Goal: Task Accomplishment & Management: Manage account settings

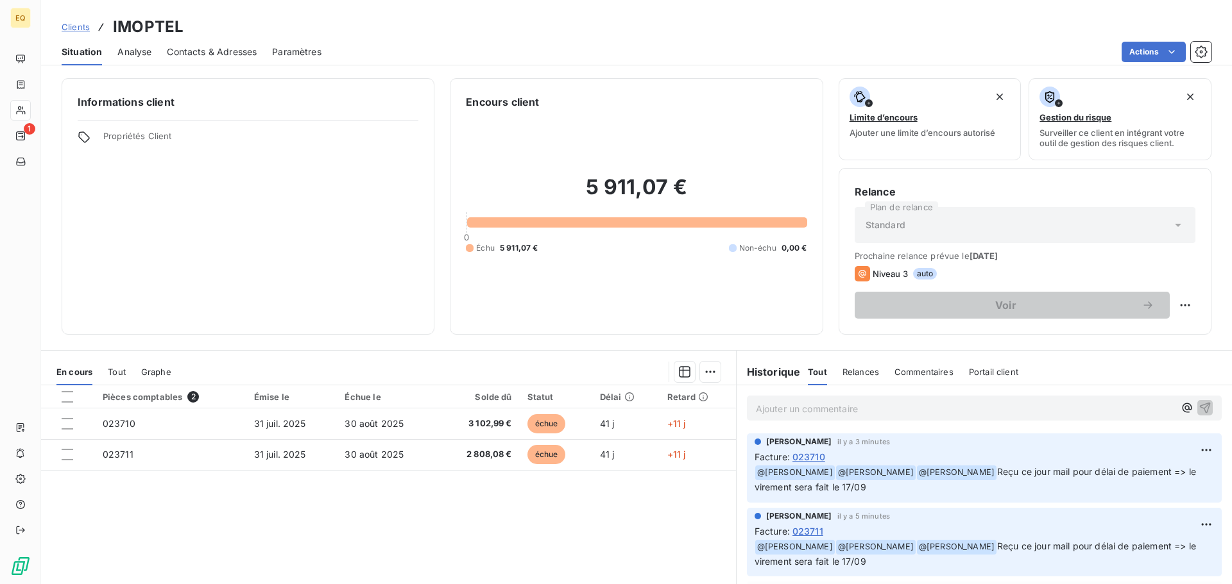
click at [81, 27] on span "Clients" at bounding box center [76, 27] width 28 height 10
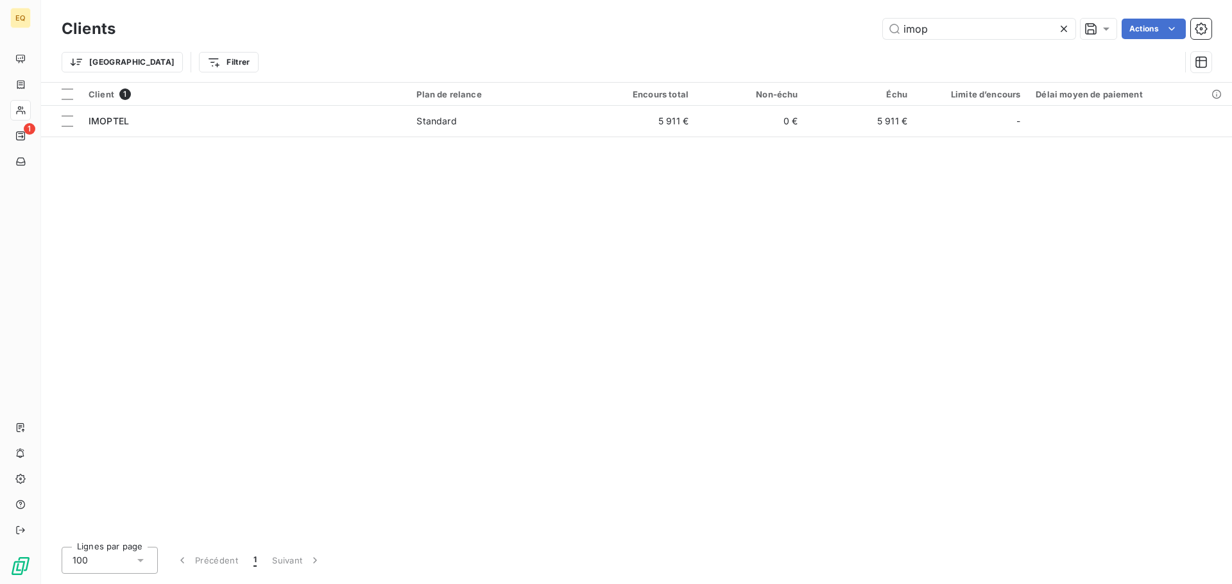
drag, startPoint x: 950, startPoint y: 33, endPoint x: 860, endPoint y: 27, distance: 90.0
click at [862, 27] on div "imop Actions" at bounding box center [671, 29] width 1080 height 21
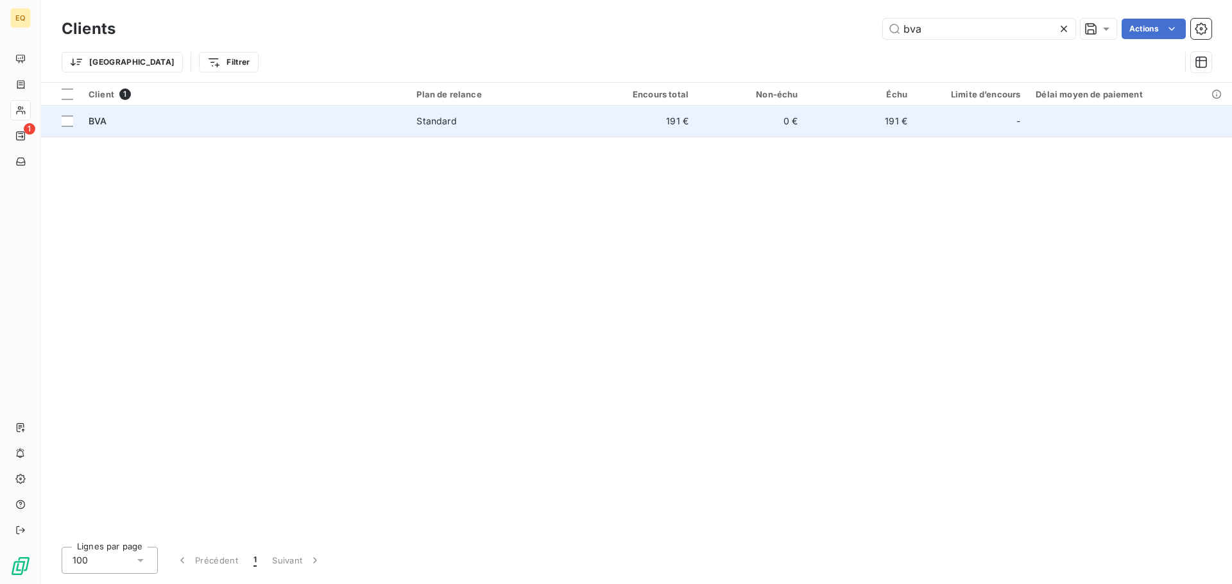
type input "bva"
click at [438, 121] on div "Standard" at bounding box center [436, 121] width 40 height 13
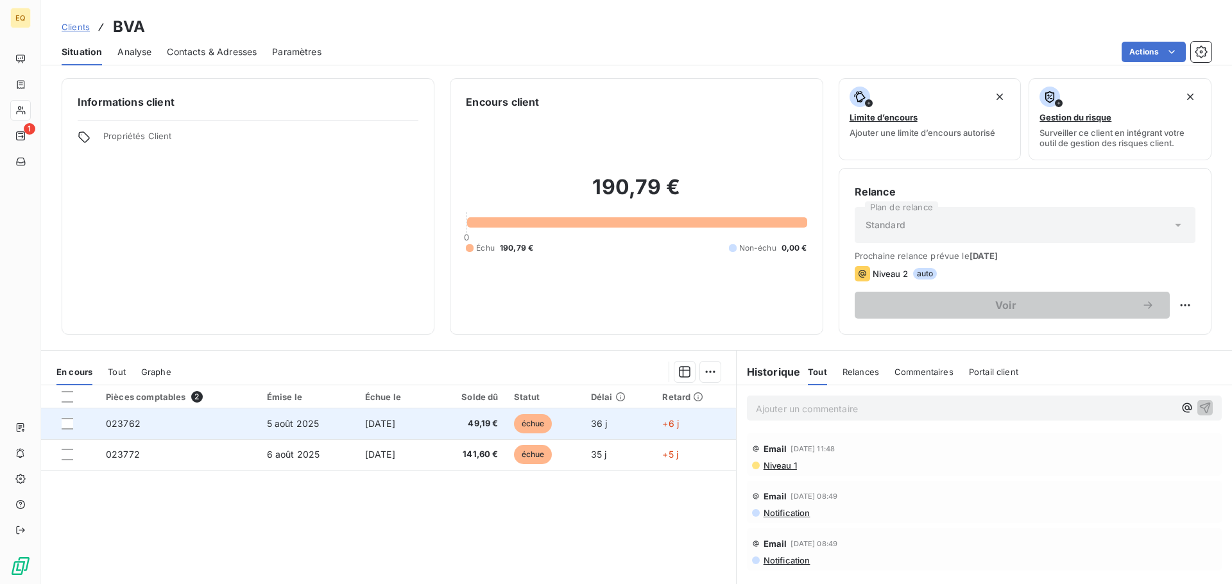
click at [341, 419] on td "5 août 2025" at bounding box center [308, 424] width 98 height 31
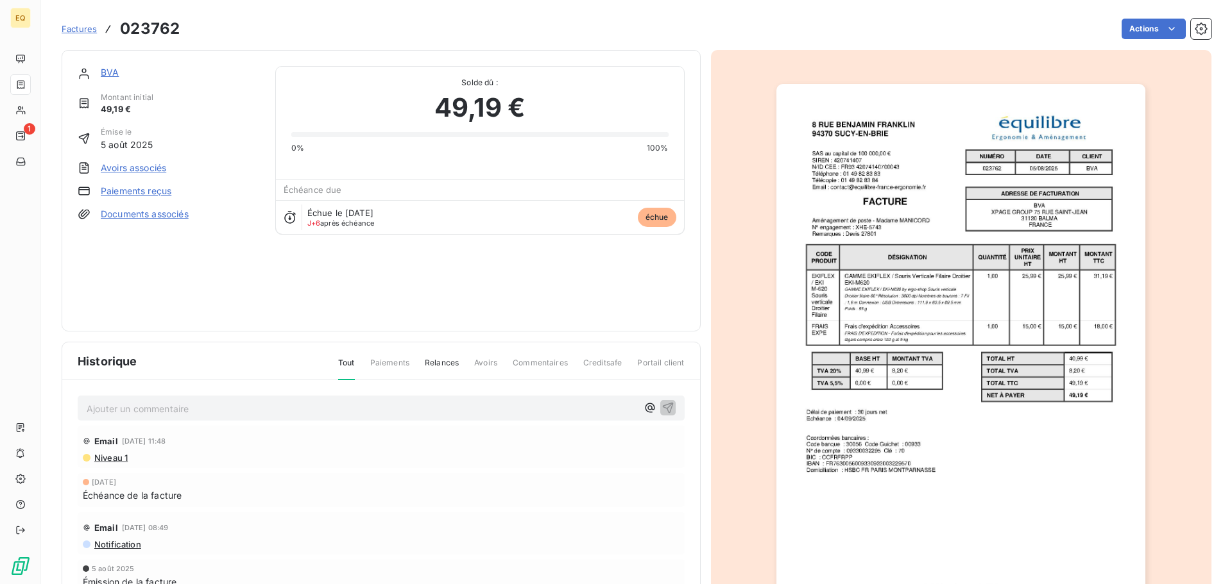
click at [78, 25] on span "Factures" at bounding box center [79, 29] width 35 height 10
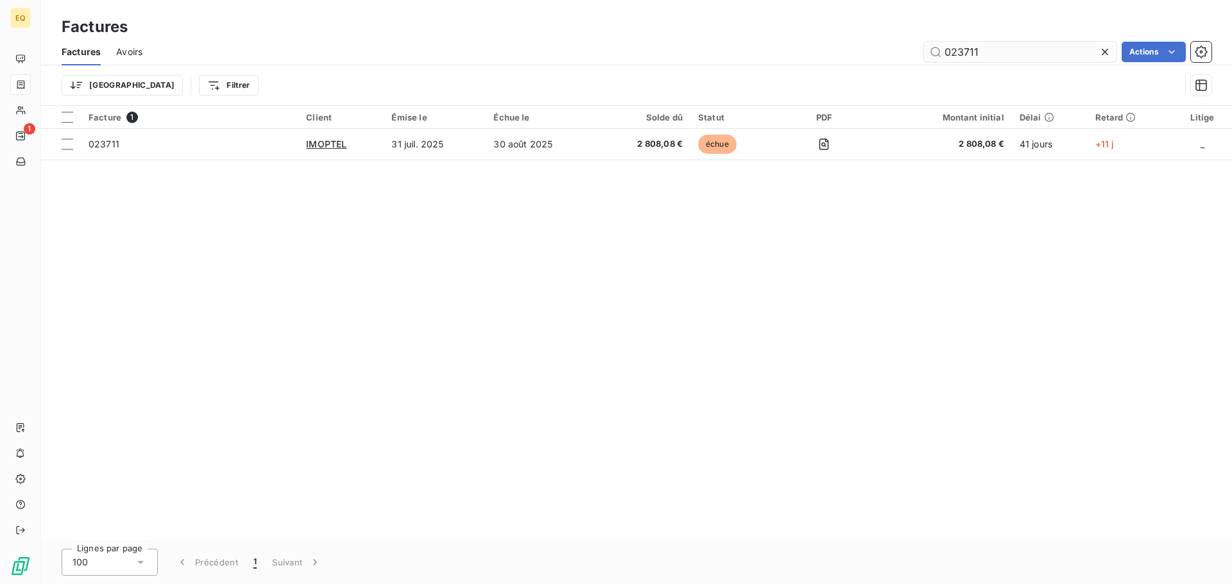
drag, startPoint x: 999, startPoint y: 52, endPoint x: 933, endPoint y: 49, distance: 65.5
click at [934, 49] on input "023711" at bounding box center [1020, 52] width 192 height 21
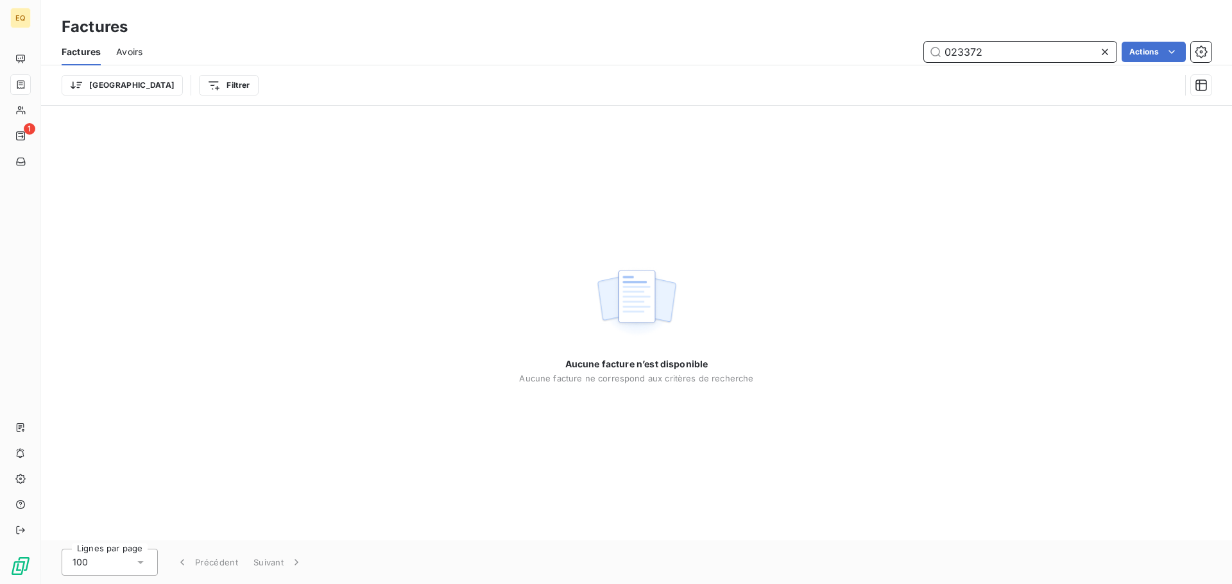
drag, startPoint x: 994, startPoint y: 51, endPoint x: 913, endPoint y: 42, distance: 82.0
click at [913, 42] on div "023372 Actions" at bounding box center [684, 52] width 1053 height 21
type input "023858"
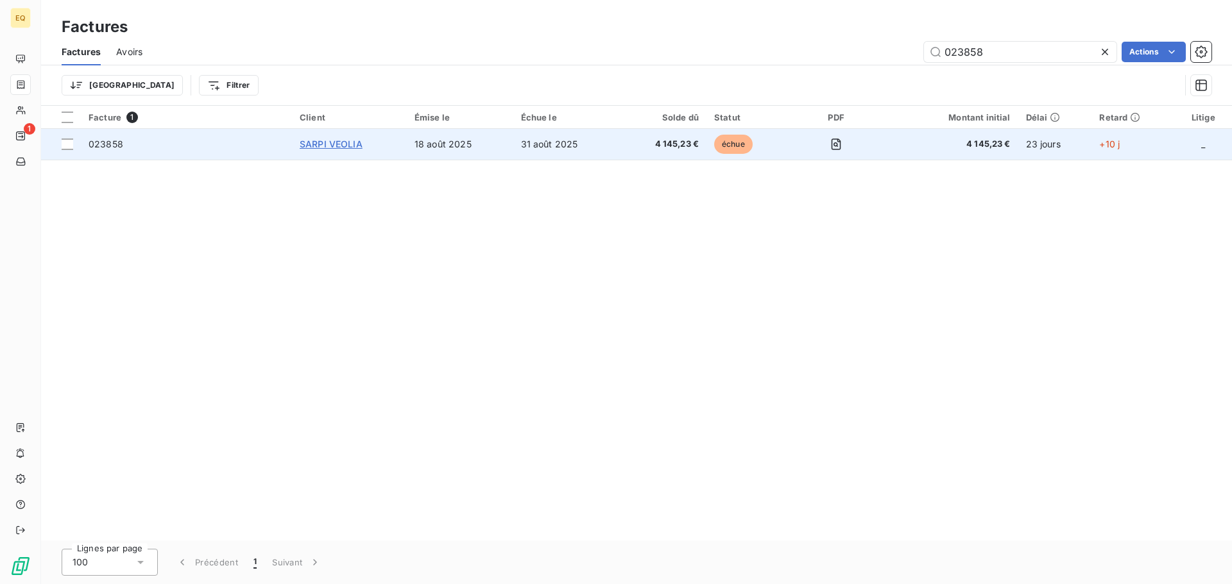
click at [322, 141] on span "SARPI VEOLIA" at bounding box center [331, 144] width 63 height 11
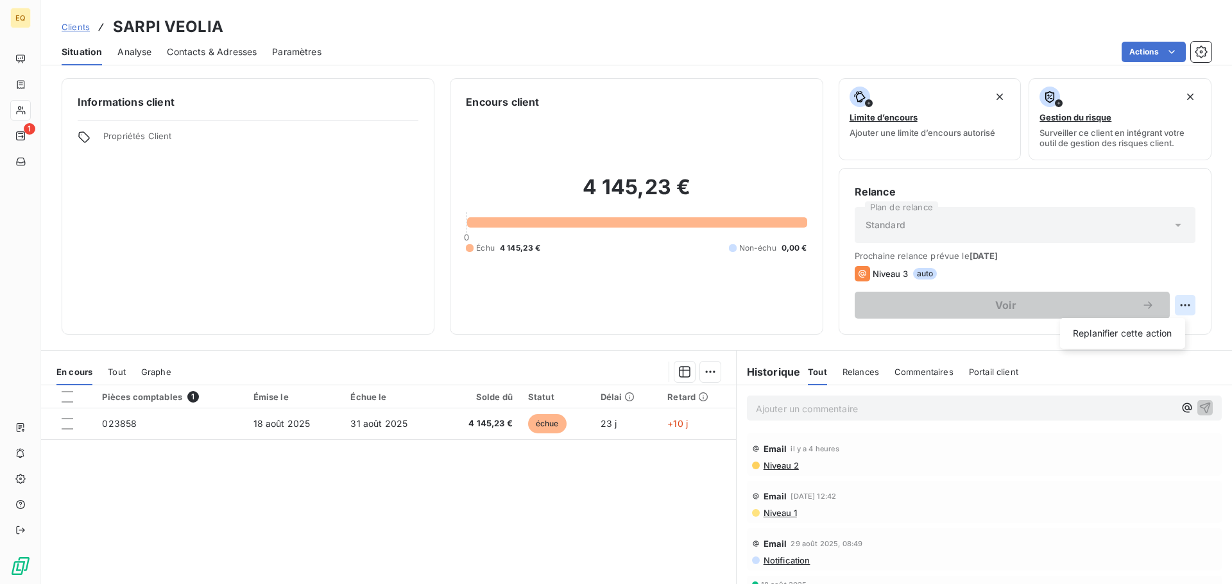
click at [1175, 303] on html "EQ 1 Clients SARPI VEOLIA Situation Analyse Contacts & Adresses Paramètres Acti…" at bounding box center [616, 292] width 1232 height 584
click at [1133, 334] on div "Replanifier cette action" at bounding box center [1122, 333] width 115 height 21
select select "8"
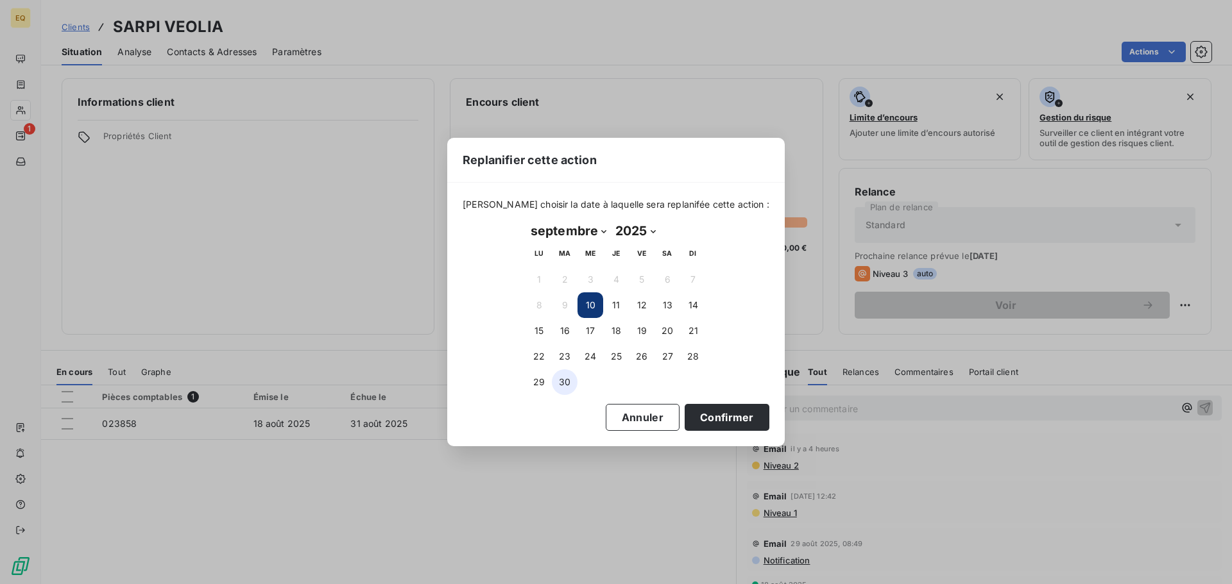
click at [564, 380] on button "30" at bounding box center [565, 382] width 26 height 26
click at [700, 419] on button "Confirmer" at bounding box center [726, 417] width 85 height 27
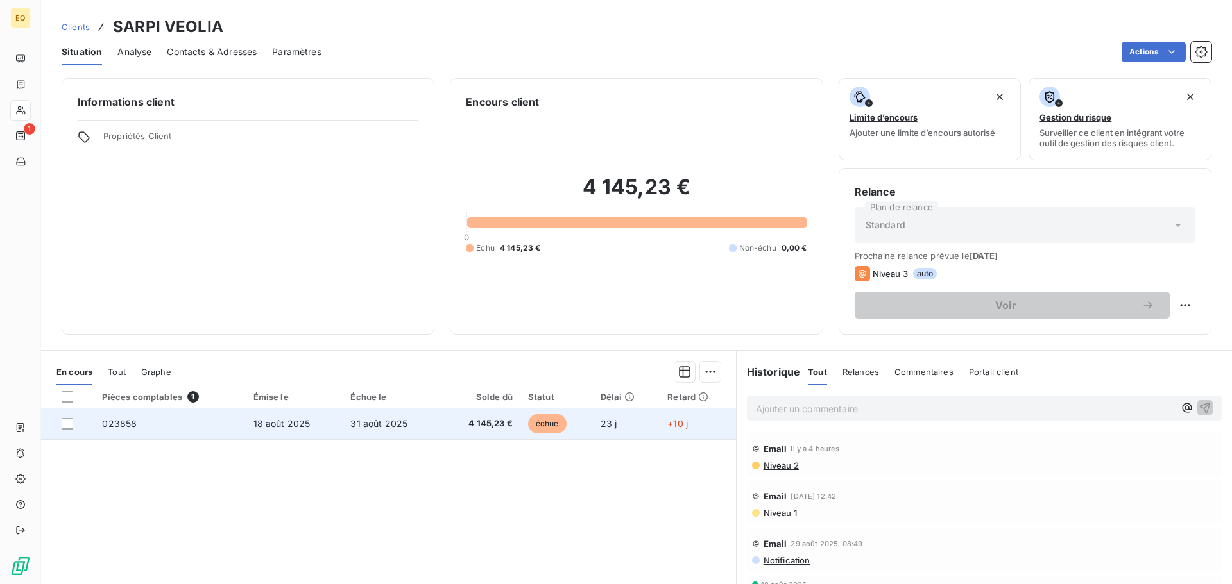
click at [369, 421] on span "31 août 2025" at bounding box center [378, 423] width 57 height 11
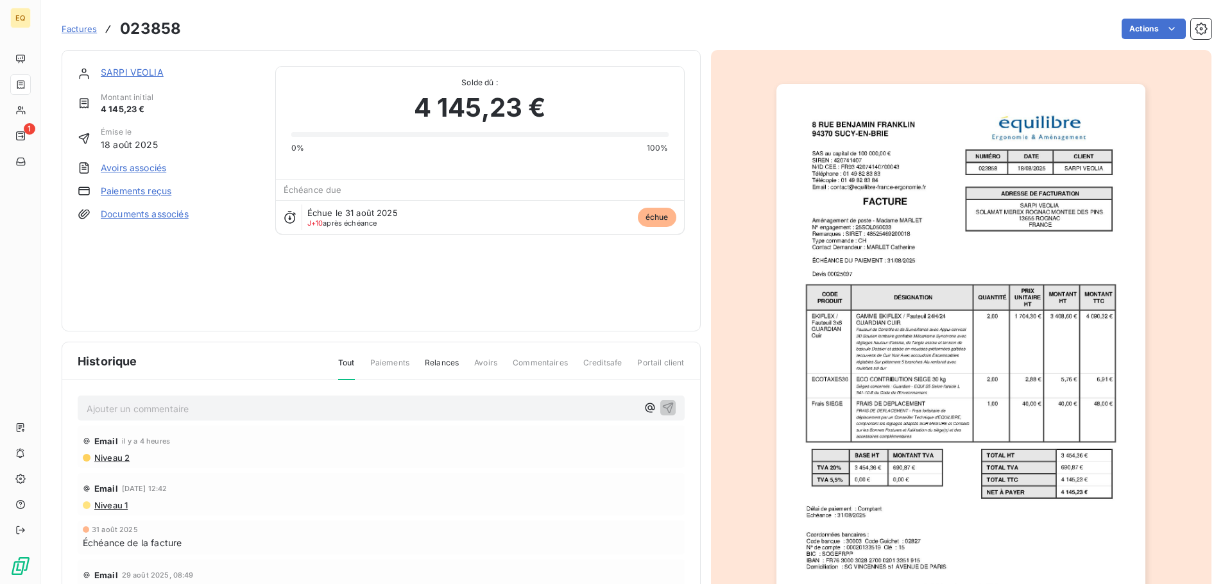
click at [149, 213] on link "Documents associés" at bounding box center [145, 214] width 88 height 13
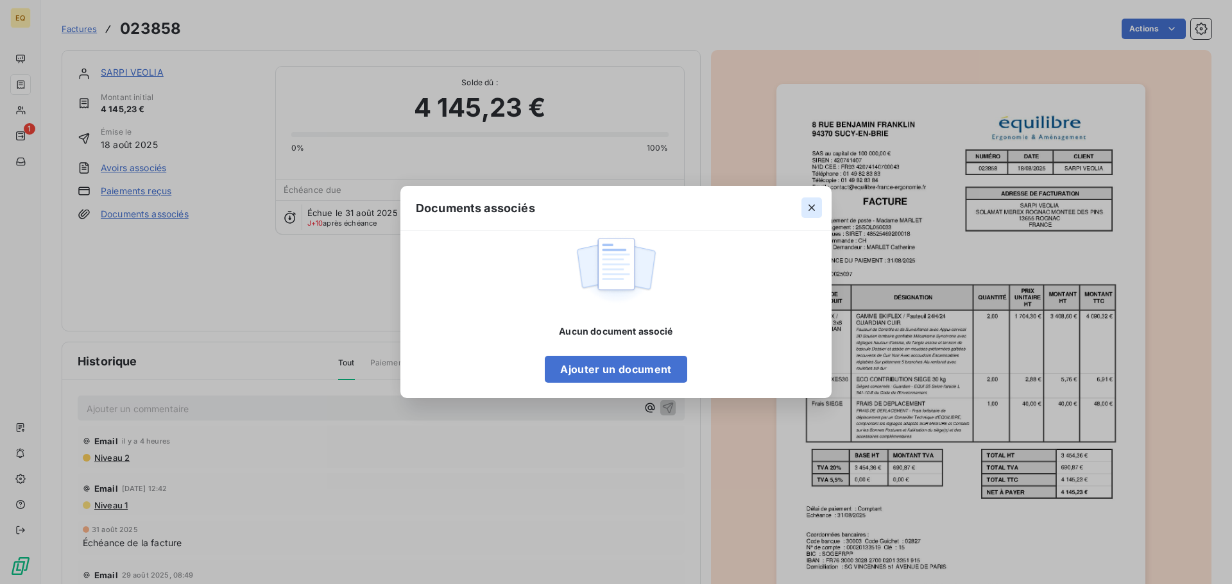
click at [811, 203] on icon "button" at bounding box center [811, 207] width 13 height 13
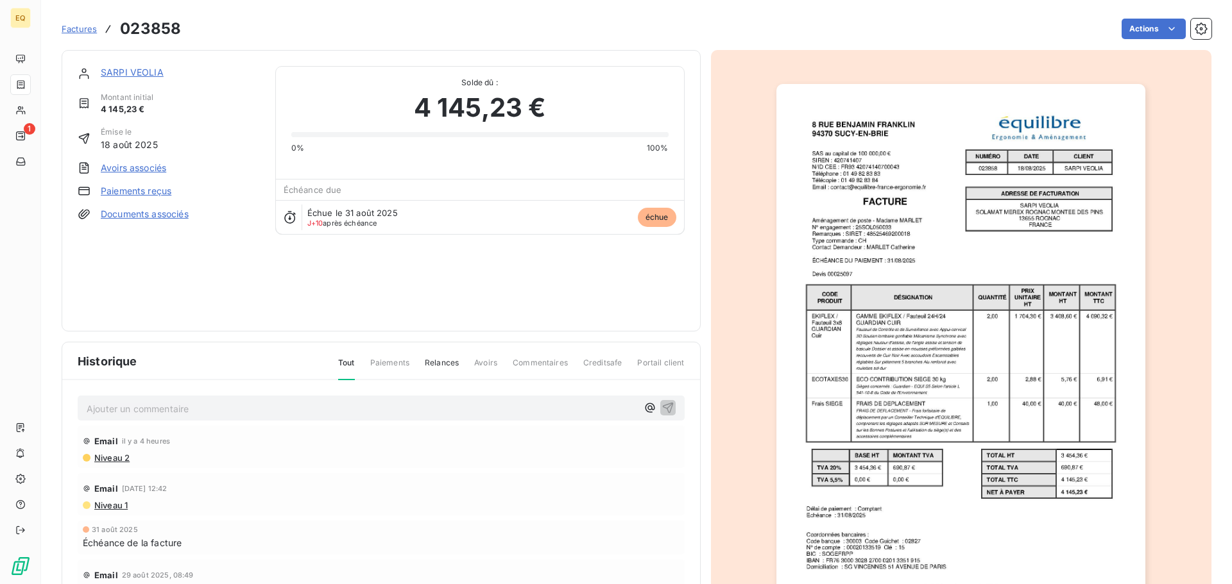
click at [128, 214] on link "Documents associés" at bounding box center [145, 214] width 88 height 13
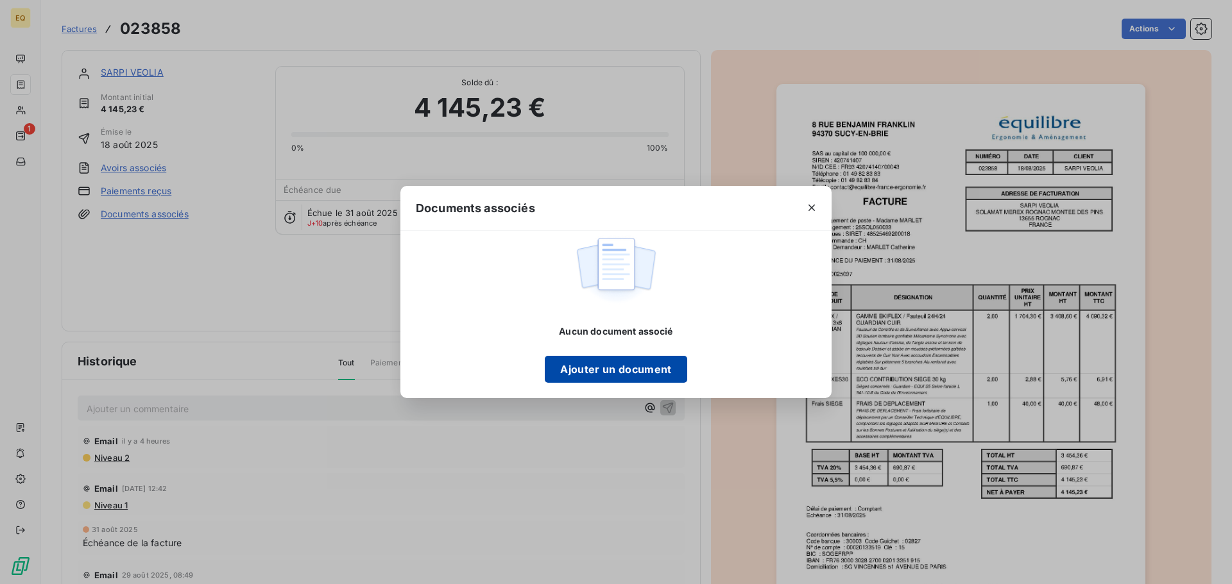
click at [618, 374] on button "Ajouter un document" at bounding box center [616, 369] width 142 height 27
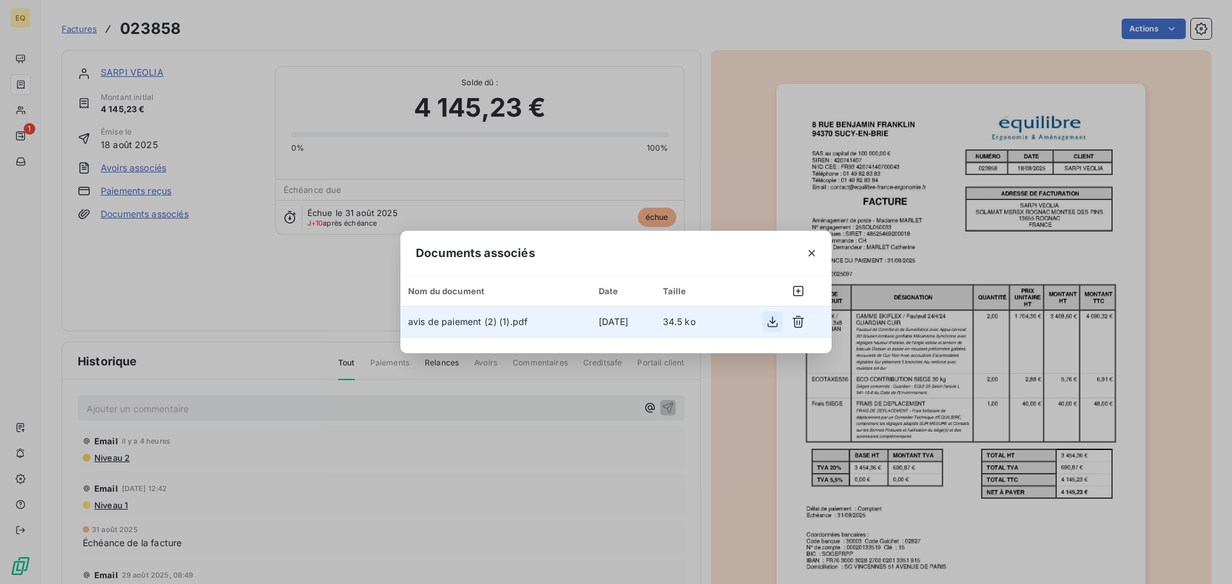
click at [770, 319] on icon "button" at bounding box center [772, 322] width 13 height 13
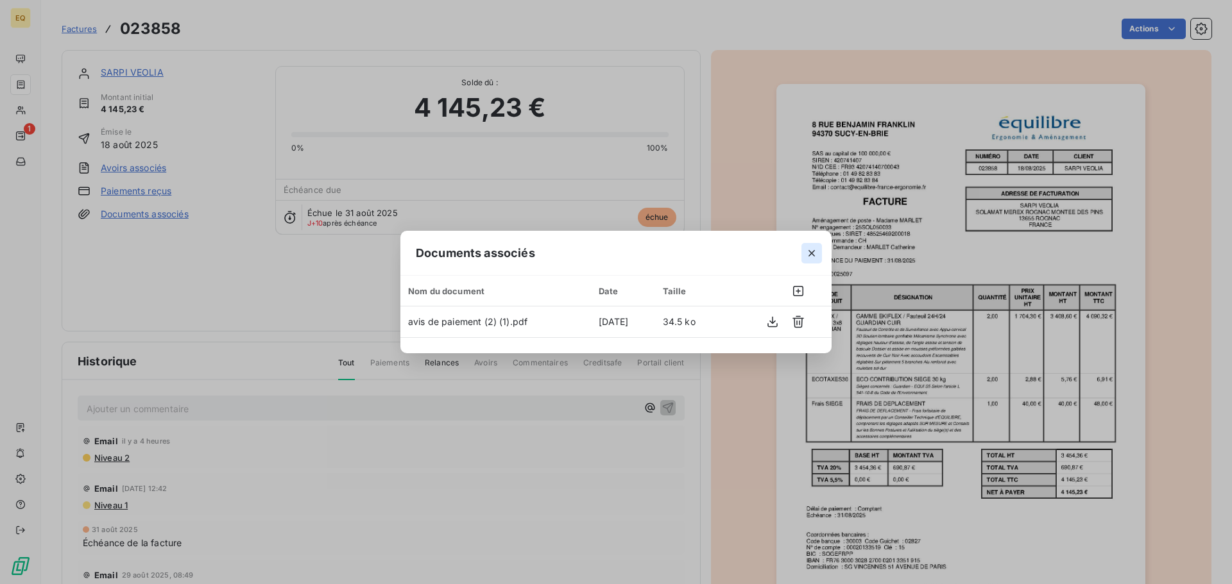
drag, startPoint x: 808, startPoint y: 253, endPoint x: 671, endPoint y: 258, distance: 137.4
click at [806, 254] on icon "button" at bounding box center [811, 253] width 13 height 13
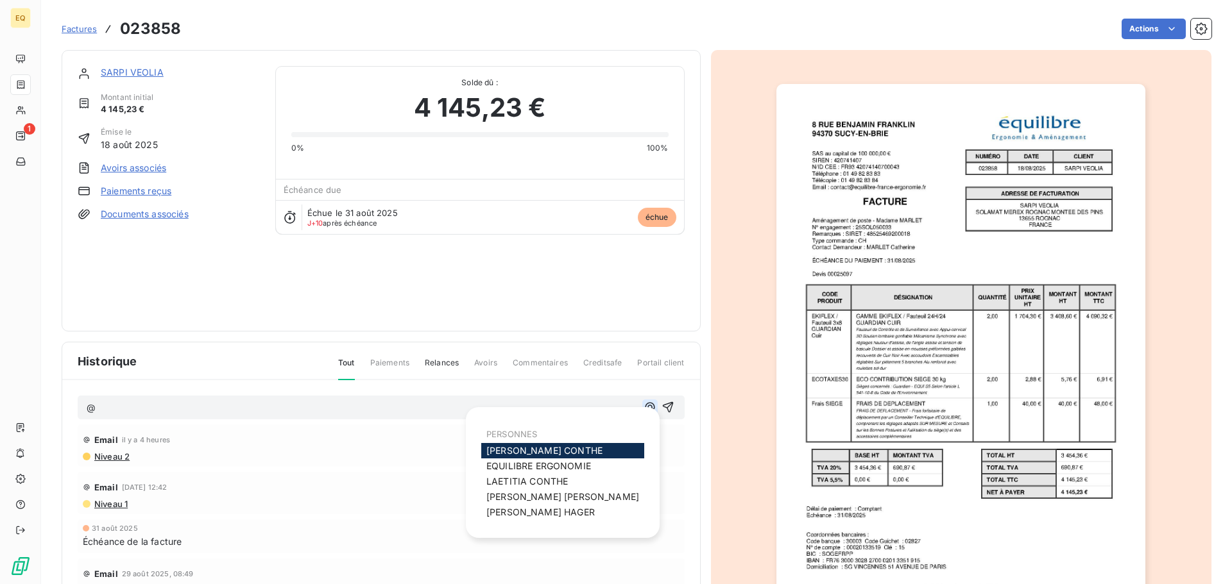
click at [643, 409] on icon "button" at bounding box center [649, 407] width 13 height 13
click at [523, 449] on span "[PERSON_NAME]" at bounding box center [544, 450] width 116 height 11
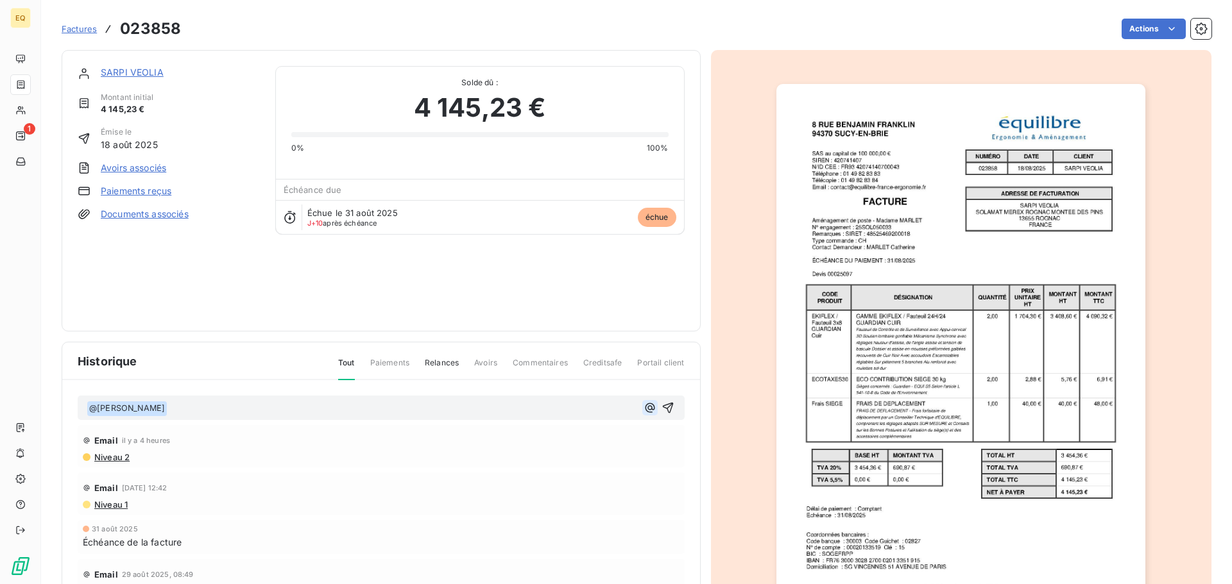
click at [643, 408] on icon "button" at bounding box center [649, 408] width 13 height 13
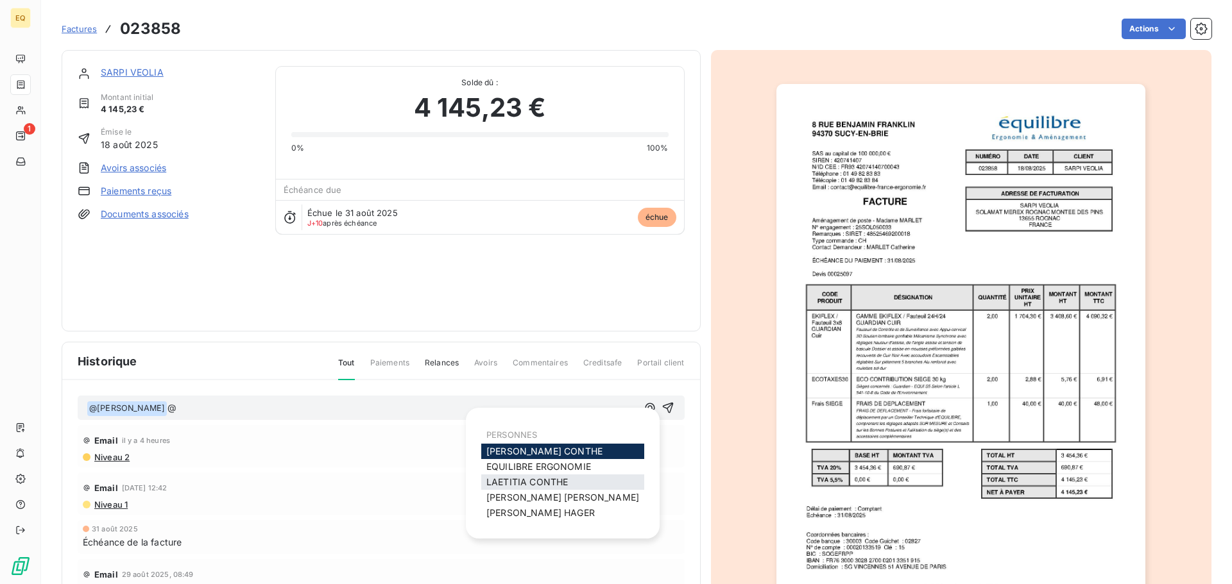
click at [541, 480] on span "[PERSON_NAME]" at bounding box center [526, 482] width 81 height 11
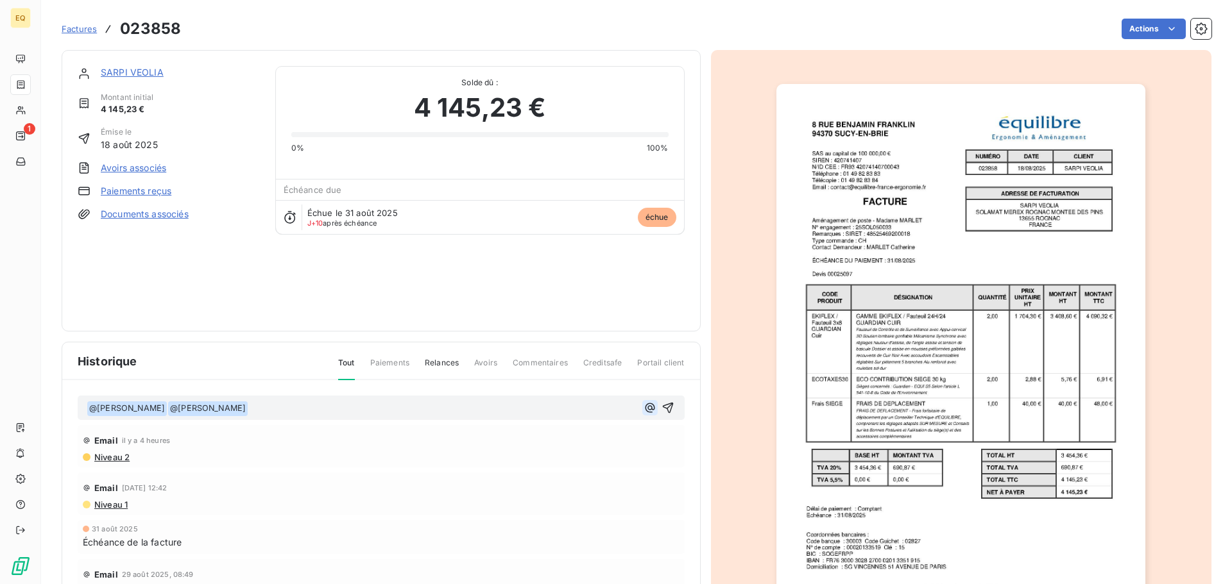
drag, startPoint x: 632, startPoint y: 405, endPoint x: 629, endPoint y: 411, distance: 6.6
click at [643, 405] on icon "button" at bounding box center [649, 408] width 13 height 13
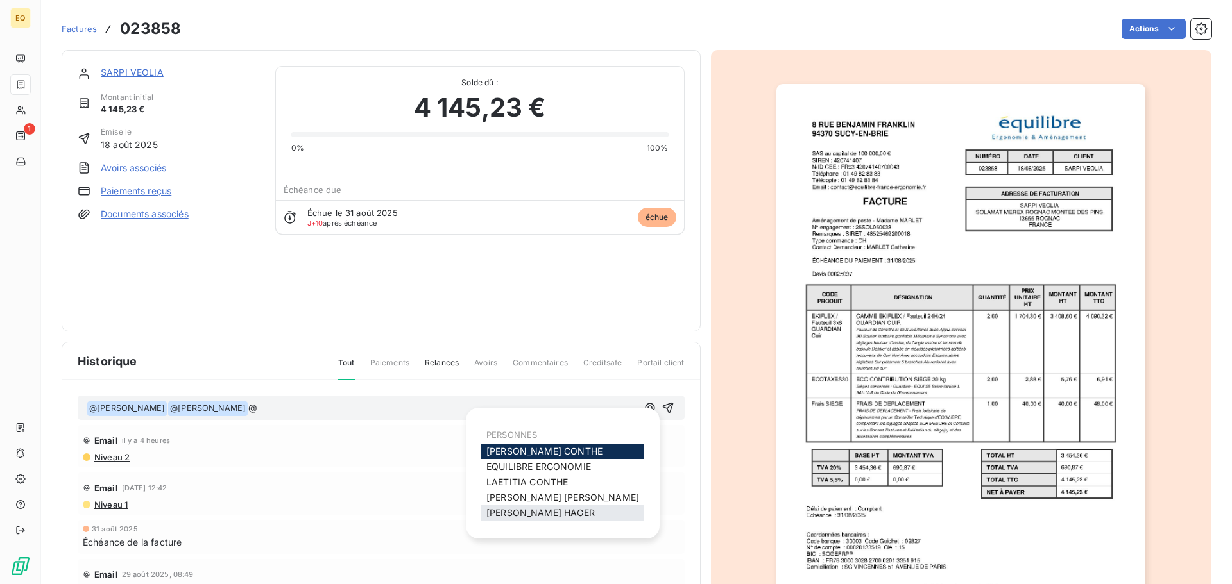
click at [527, 516] on span "[PERSON_NAME]" at bounding box center [540, 512] width 108 height 11
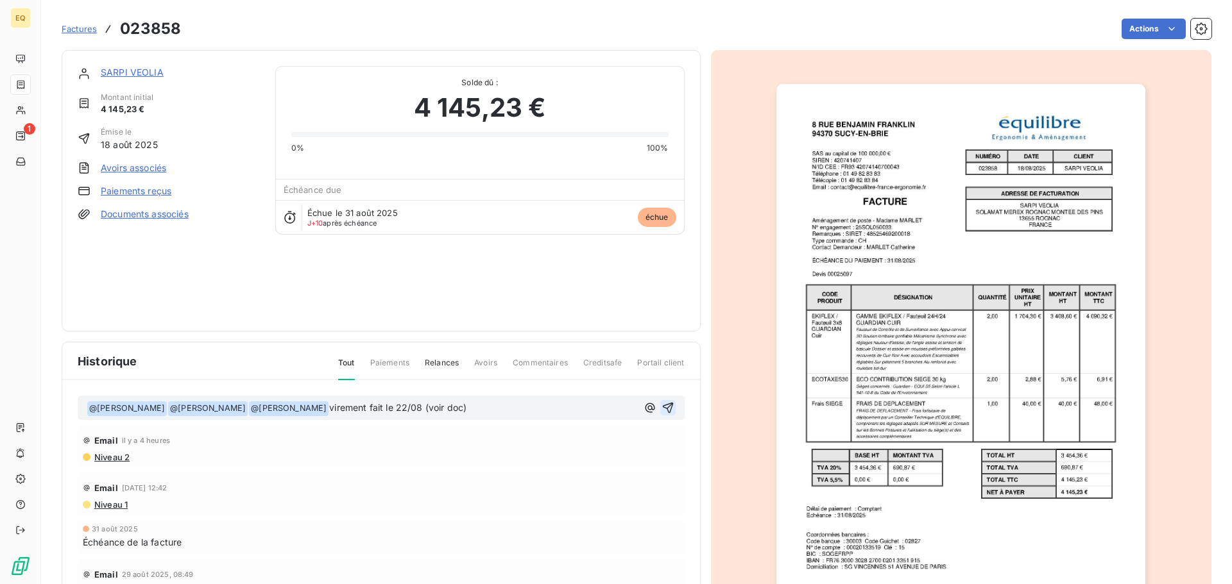
click at [661, 408] on icon "button" at bounding box center [667, 408] width 13 height 13
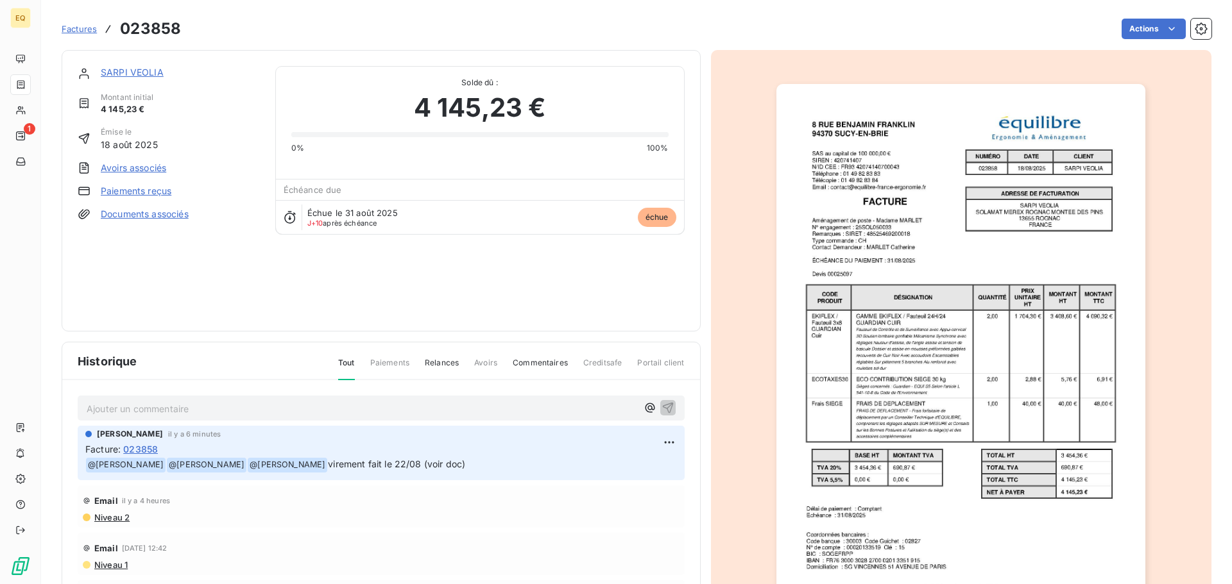
click at [75, 28] on span "Factures" at bounding box center [79, 29] width 35 height 10
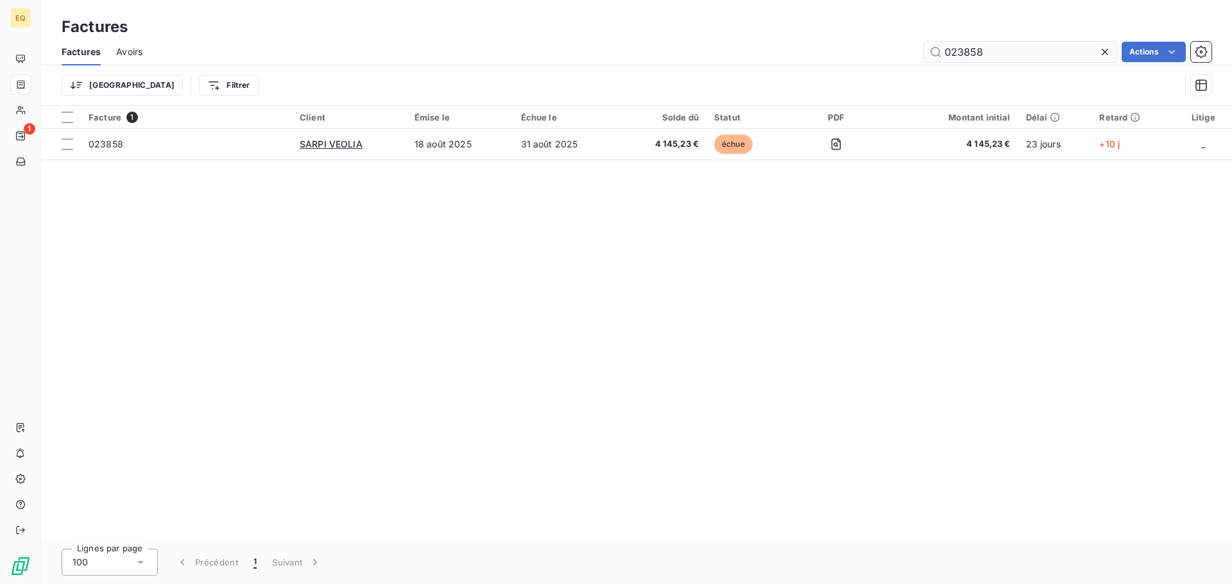
drag, startPoint x: 998, startPoint y: 53, endPoint x: 935, endPoint y: 51, distance: 63.5
click at [937, 49] on input "023858" at bounding box center [1020, 52] width 192 height 21
type input "023583"
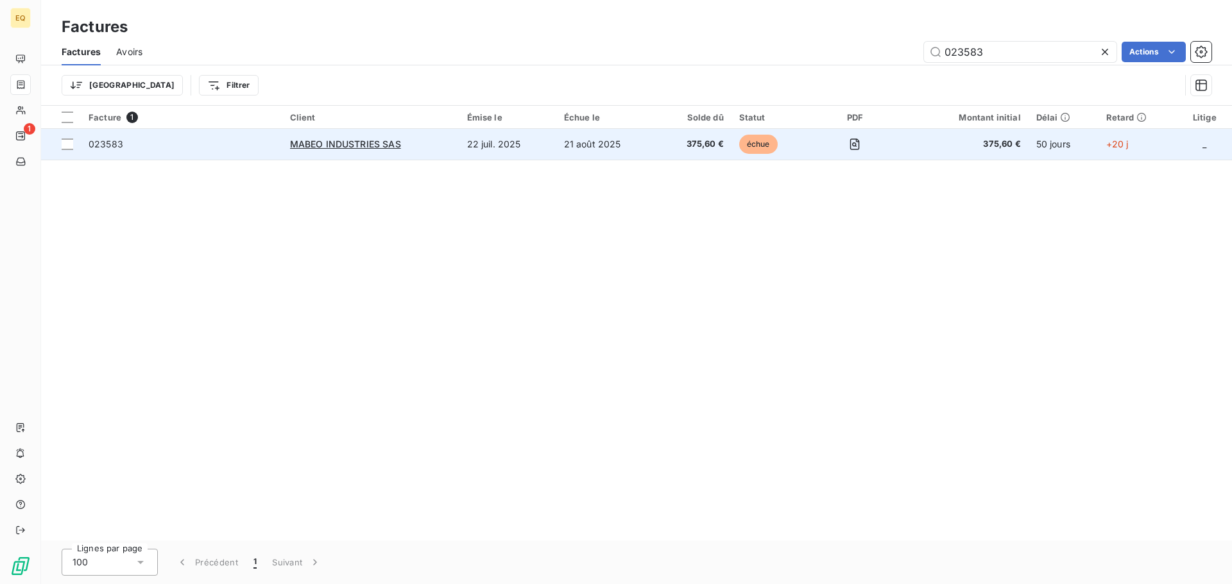
click at [522, 145] on td "22 juil. 2025" at bounding box center [507, 144] width 97 height 31
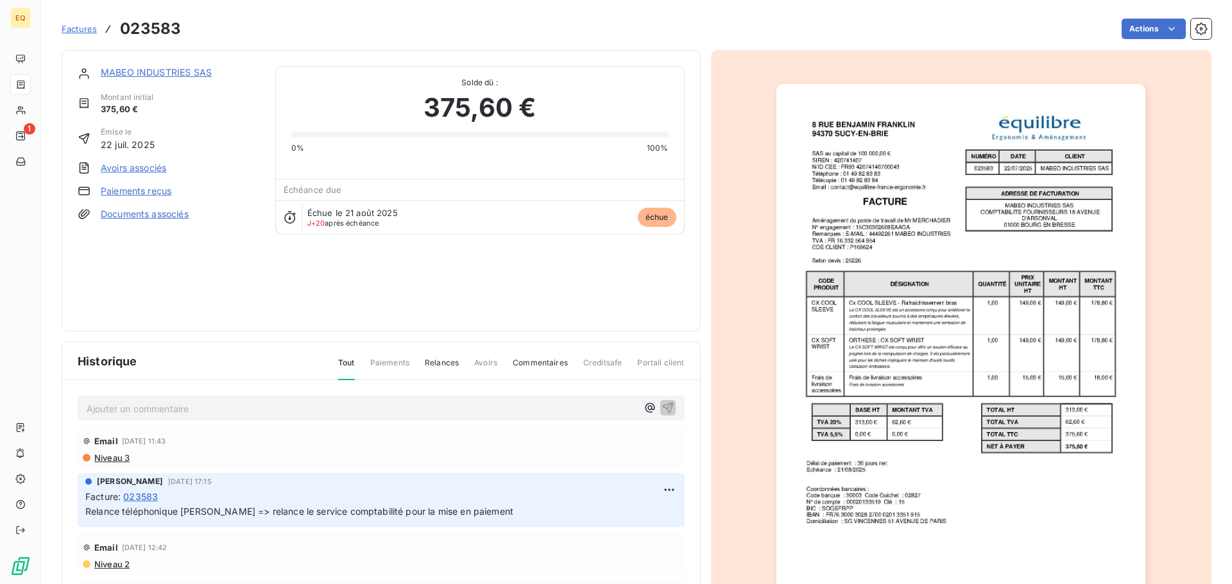
click at [178, 68] on link "MABEO INDUSTRIES SAS" at bounding box center [156, 72] width 111 height 11
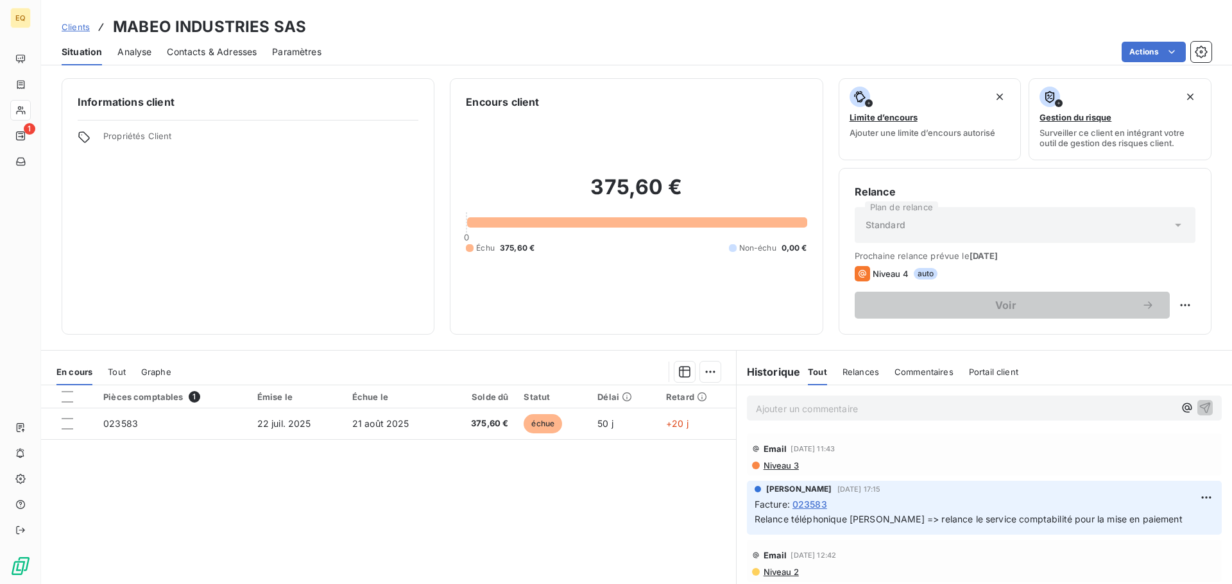
click at [223, 51] on span "Contacts & Adresses" at bounding box center [212, 52] width 90 height 13
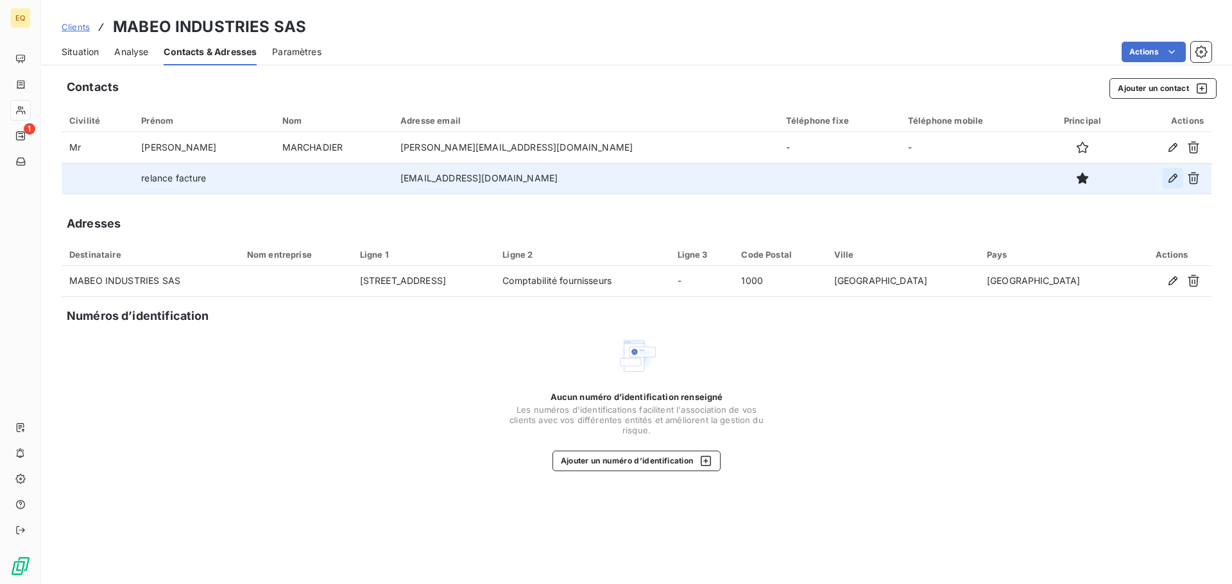
click at [1169, 174] on icon "button" at bounding box center [1172, 178] width 13 height 13
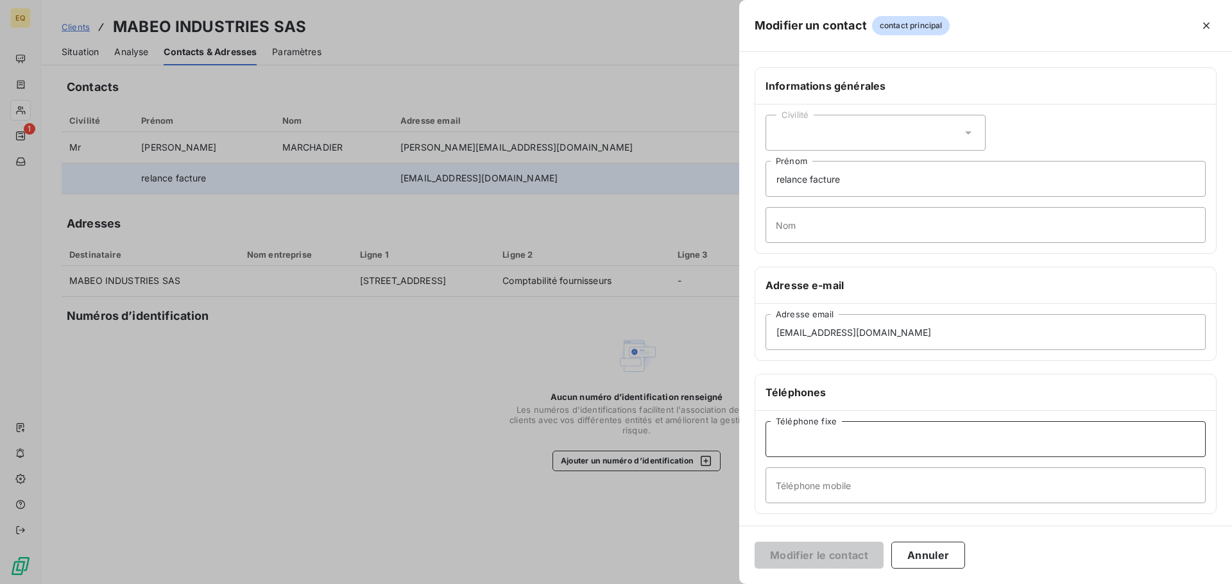
click at [836, 443] on input "Téléphone fixe" at bounding box center [985, 439] width 440 height 36
type input "[PHONE_NUMBER]"
click at [805, 557] on button "Modifier le contact" at bounding box center [818, 555] width 129 height 27
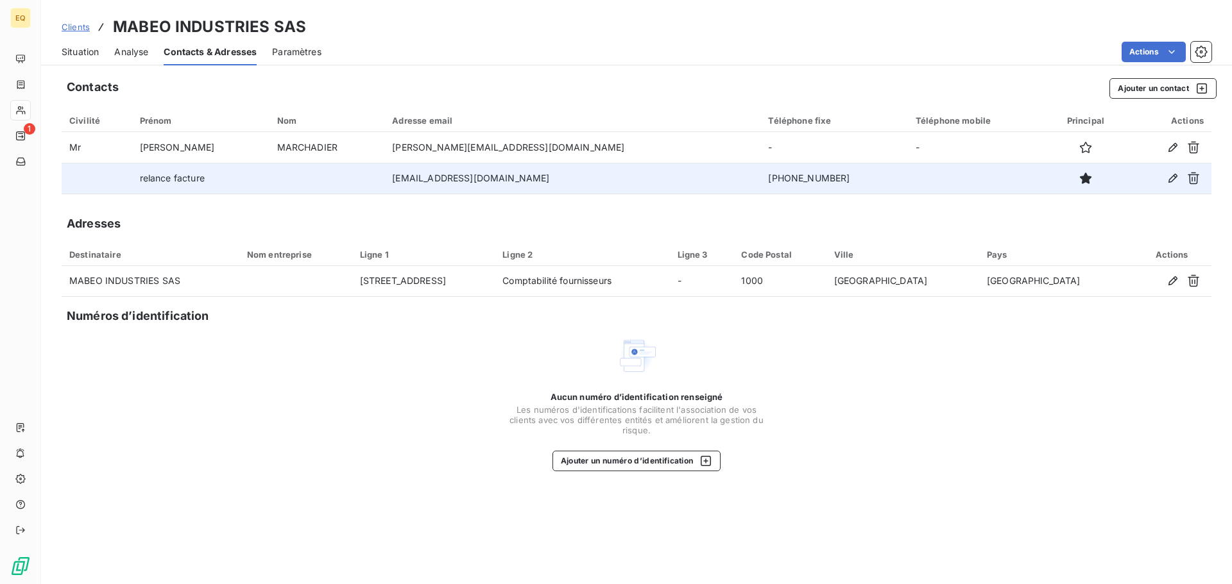
click at [72, 23] on span "Clients" at bounding box center [76, 27] width 28 height 10
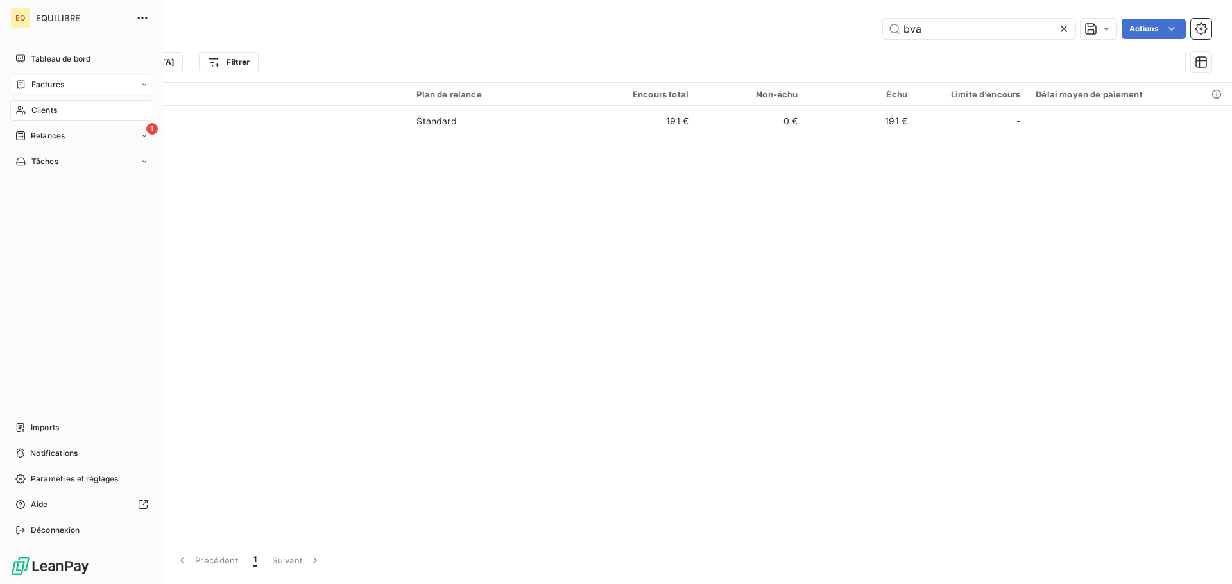
click at [39, 84] on span "Factures" at bounding box center [47, 85] width 33 height 12
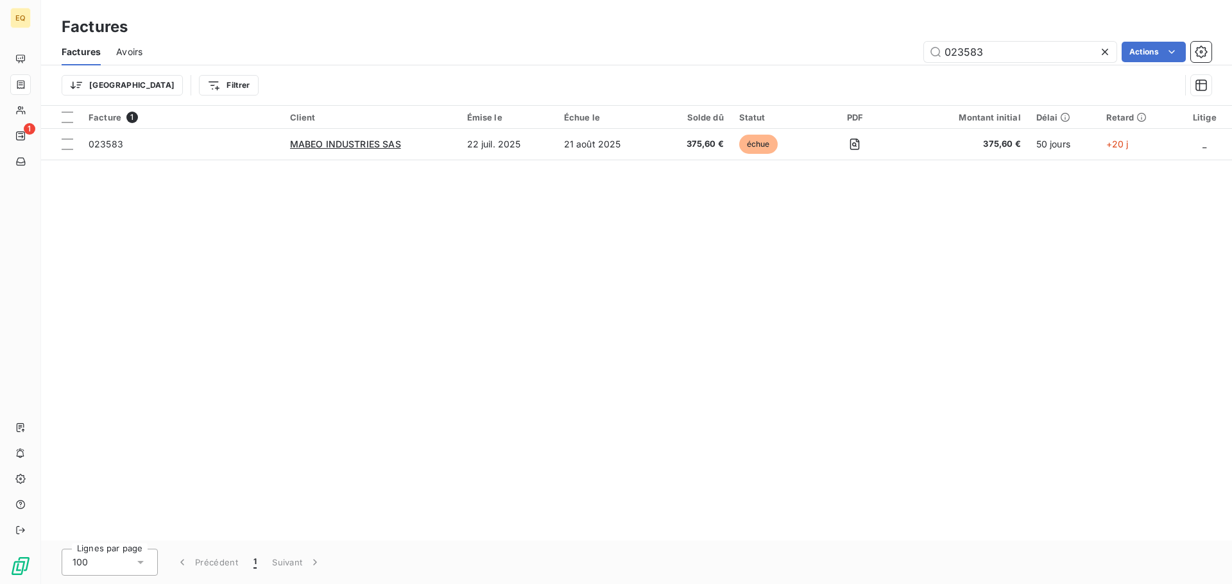
drag, startPoint x: 990, startPoint y: 56, endPoint x: 881, endPoint y: 46, distance: 109.5
click at [881, 46] on div "023583 Actions" at bounding box center [684, 52] width 1053 height 21
type input "023546"
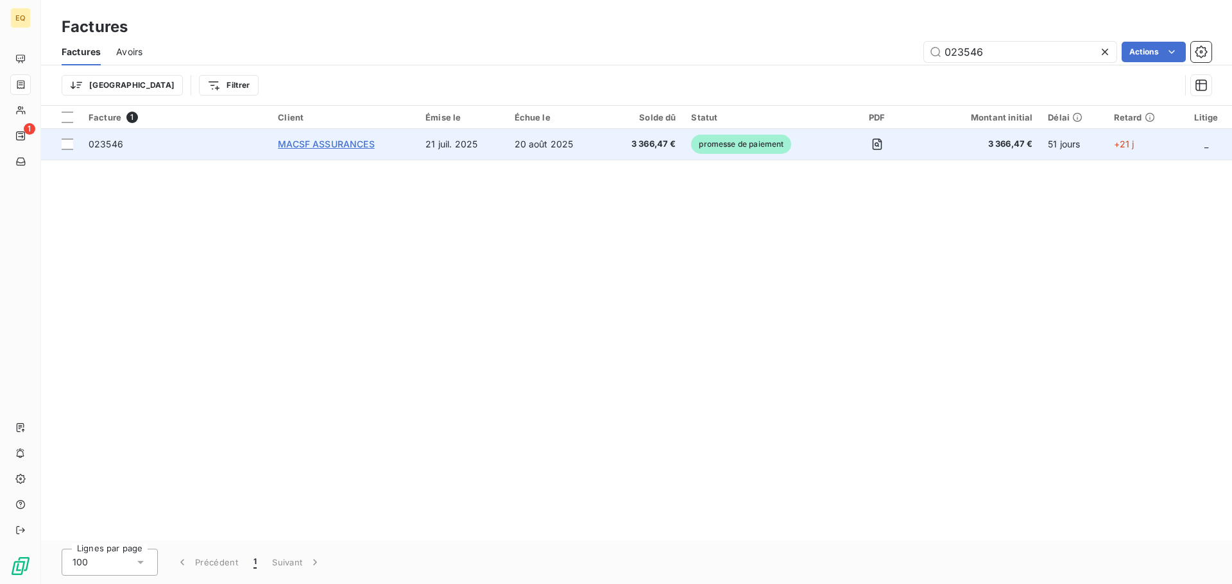
click at [359, 141] on span "MACSF ASSURANCES" at bounding box center [326, 144] width 96 height 11
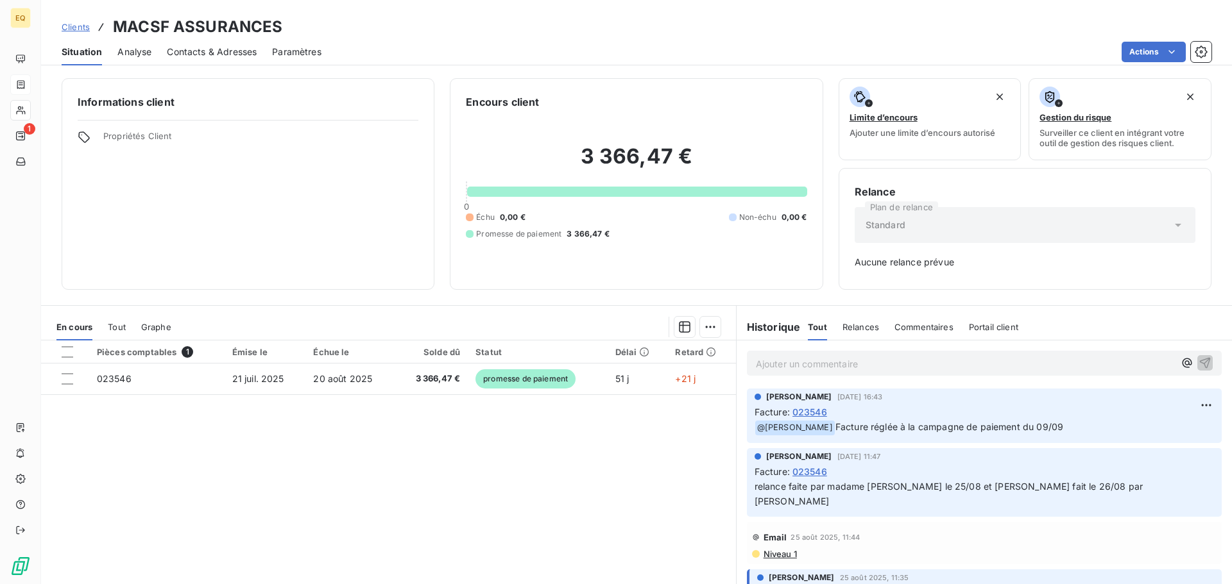
click at [78, 28] on span "Clients" at bounding box center [76, 27] width 28 height 10
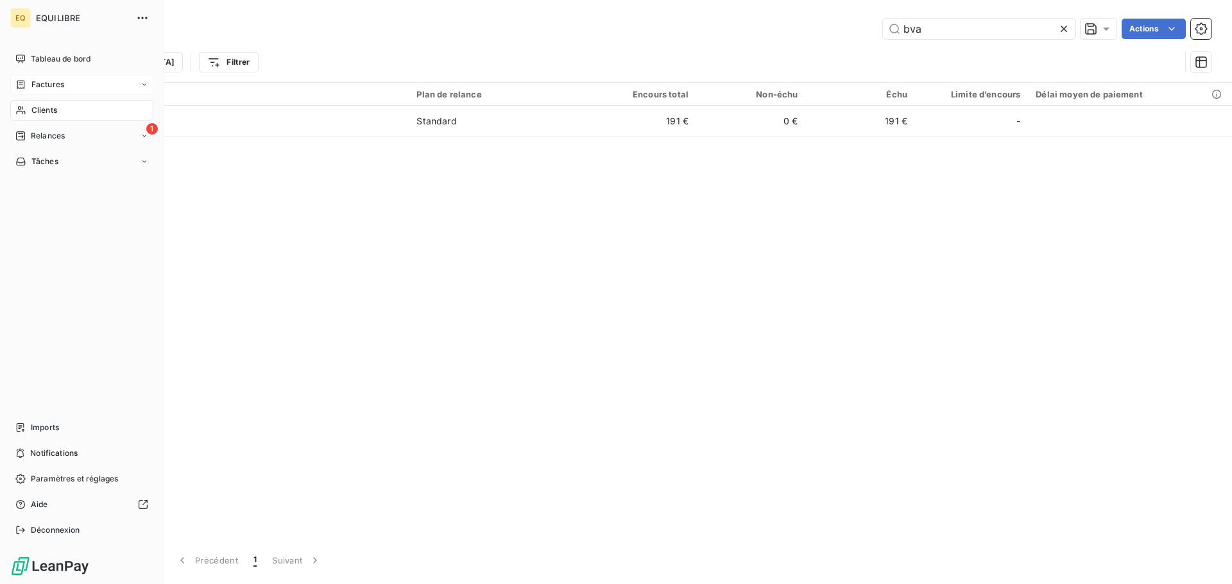
click at [65, 83] on div "Factures" at bounding box center [81, 84] width 143 height 21
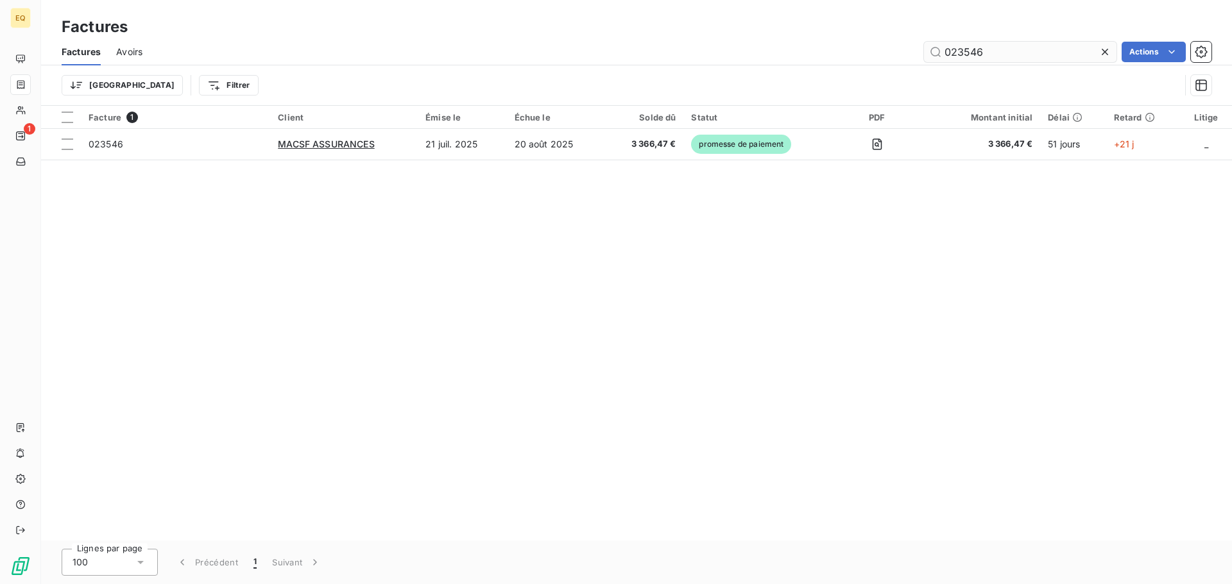
drag, startPoint x: 962, startPoint y: 44, endPoint x: 933, endPoint y: 43, distance: 29.5
click at [933, 43] on input "023546" at bounding box center [1020, 52] width 192 height 21
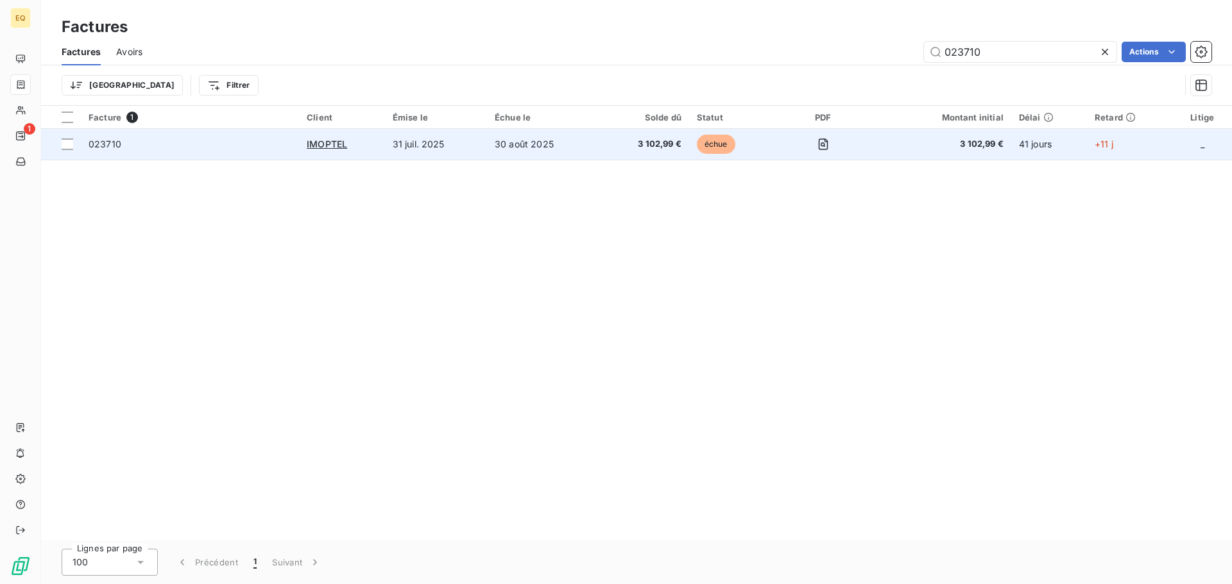
type input "023710"
click at [437, 148] on td "31 juil. 2025" at bounding box center [436, 144] width 102 height 31
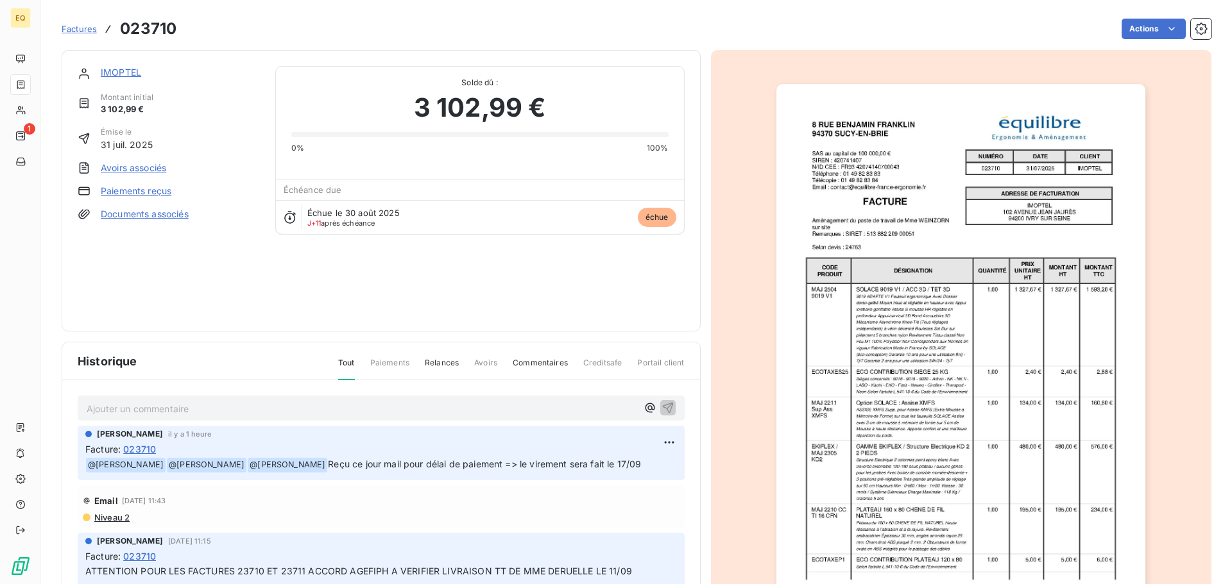
click at [130, 69] on link "IMOPTEL" at bounding box center [121, 72] width 40 height 11
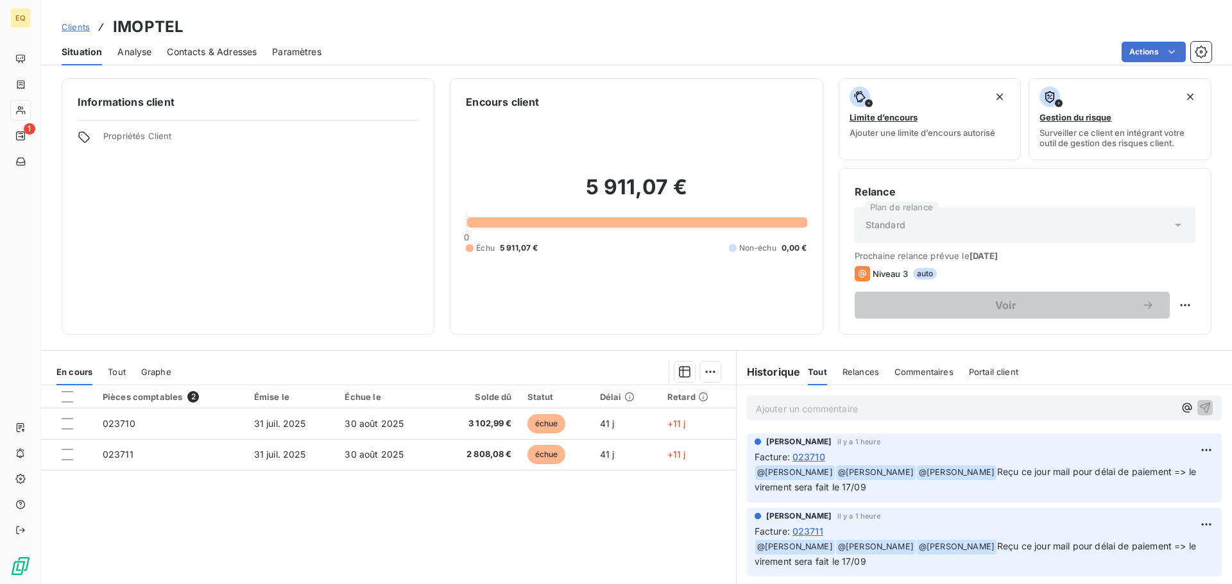
click at [71, 25] on span "Clients" at bounding box center [76, 27] width 28 height 10
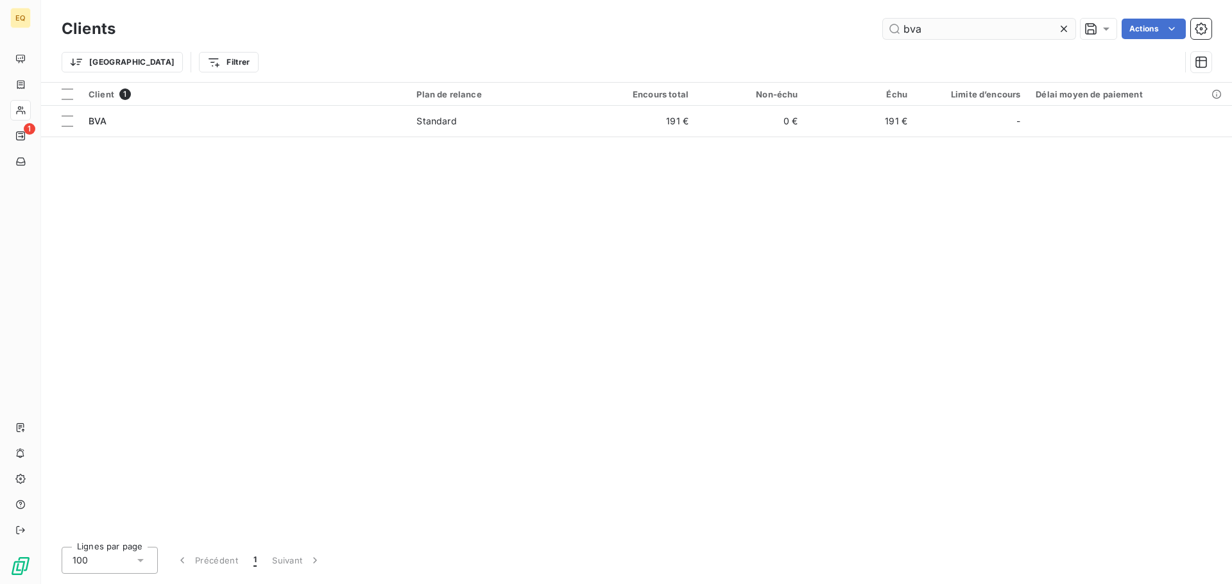
drag, startPoint x: 942, startPoint y: 32, endPoint x: 885, endPoint y: 26, distance: 57.5
click at [885, 26] on input "bva" at bounding box center [979, 29] width 192 height 21
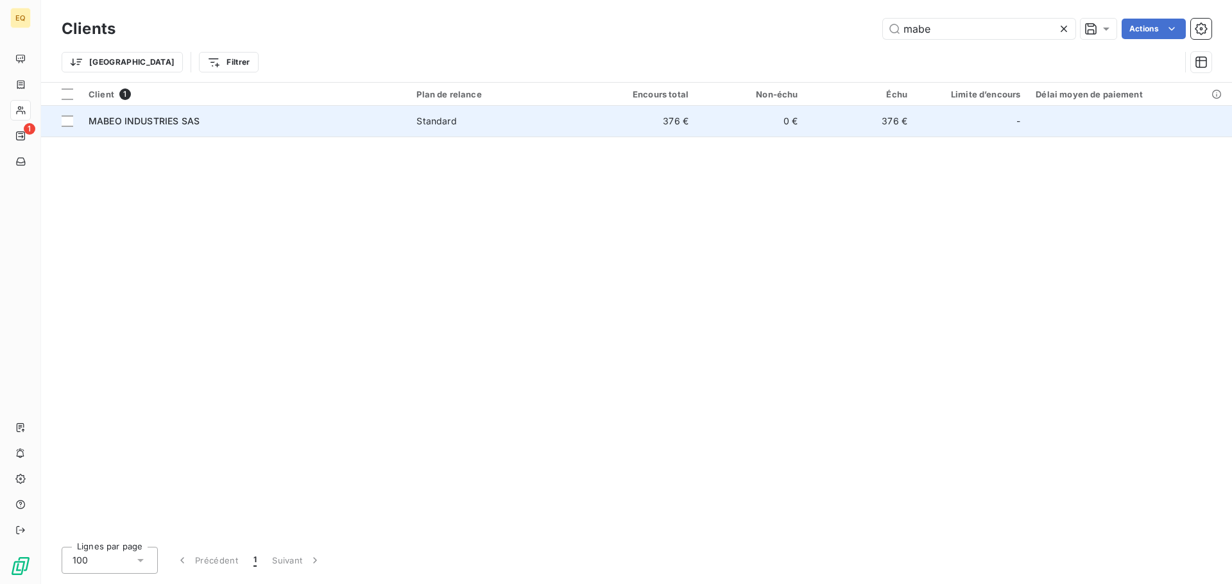
type input "mabe"
click at [382, 115] on div "MABEO INDUSTRIES SAS" at bounding box center [245, 121] width 312 height 13
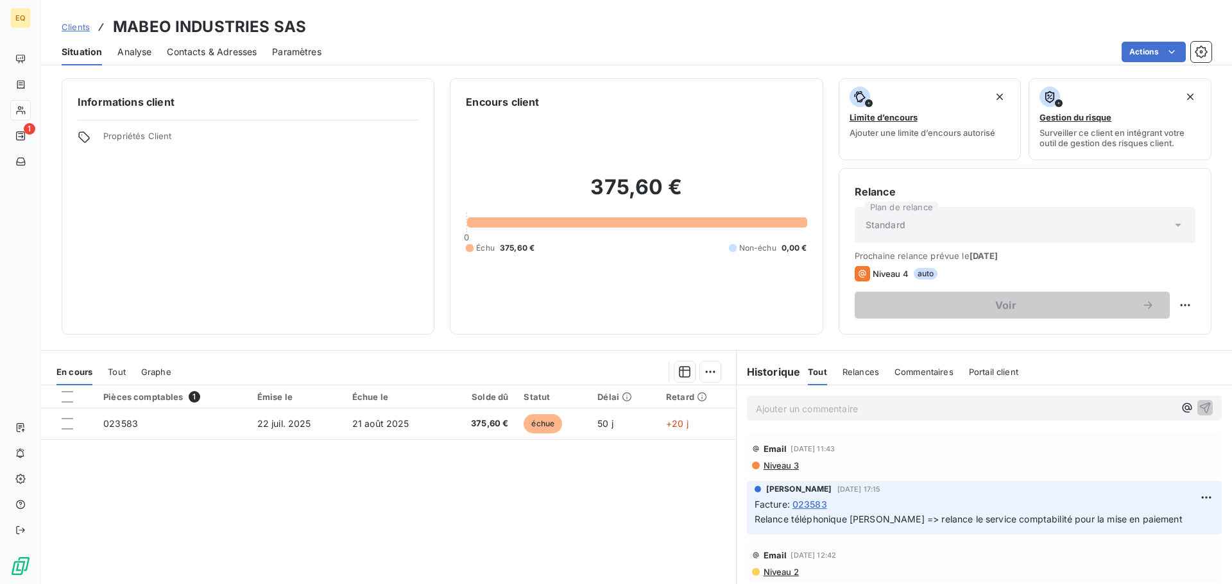
click at [805, 411] on p "Ajouter un commentaire ﻿" at bounding box center [965, 409] width 418 height 16
click at [1182, 406] on icon "button" at bounding box center [1187, 408] width 10 height 10
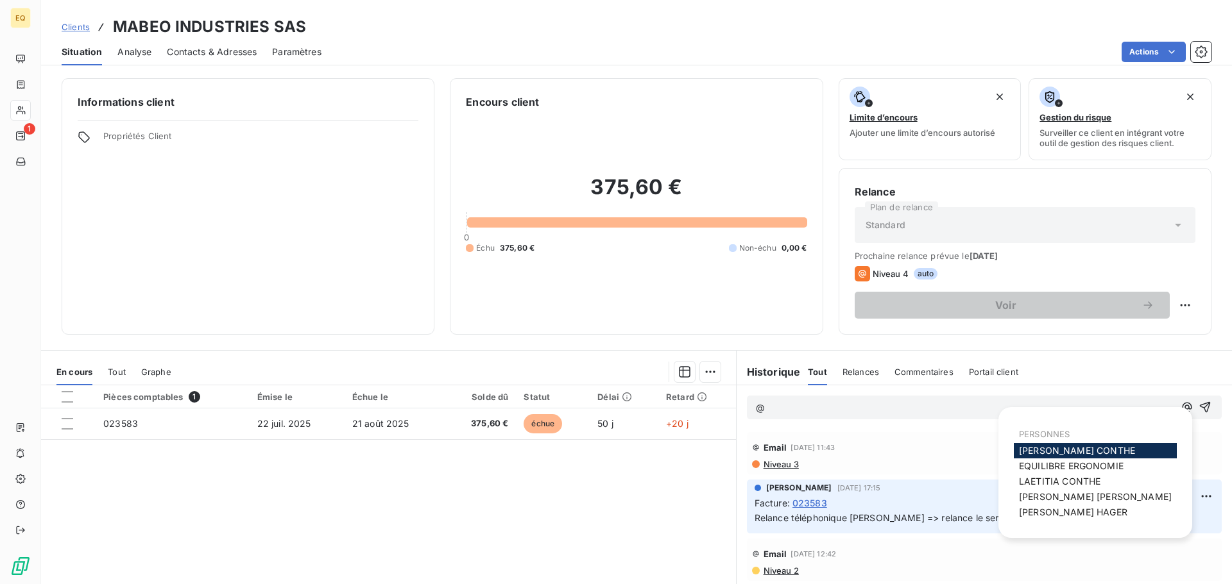
drag, startPoint x: 1039, startPoint y: 451, endPoint x: 1076, endPoint y: 446, distance: 38.1
click at [1041, 451] on span "[PERSON_NAME]" at bounding box center [1077, 450] width 116 height 11
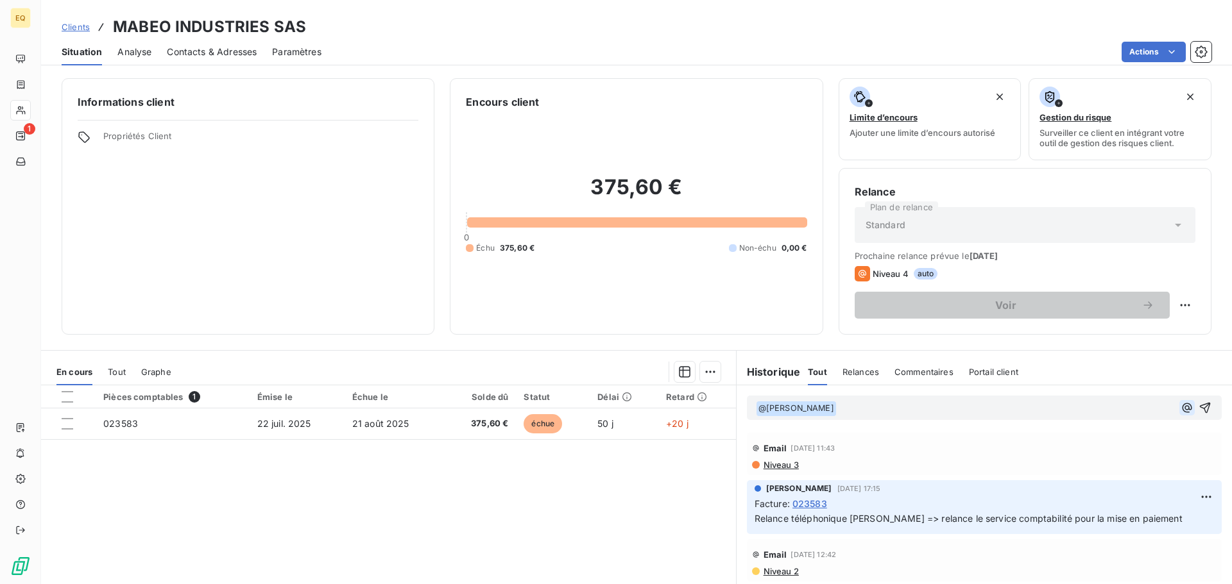
click at [1180, 405] on icon "button" at bounding box center [1186, 408] width 13 height 13
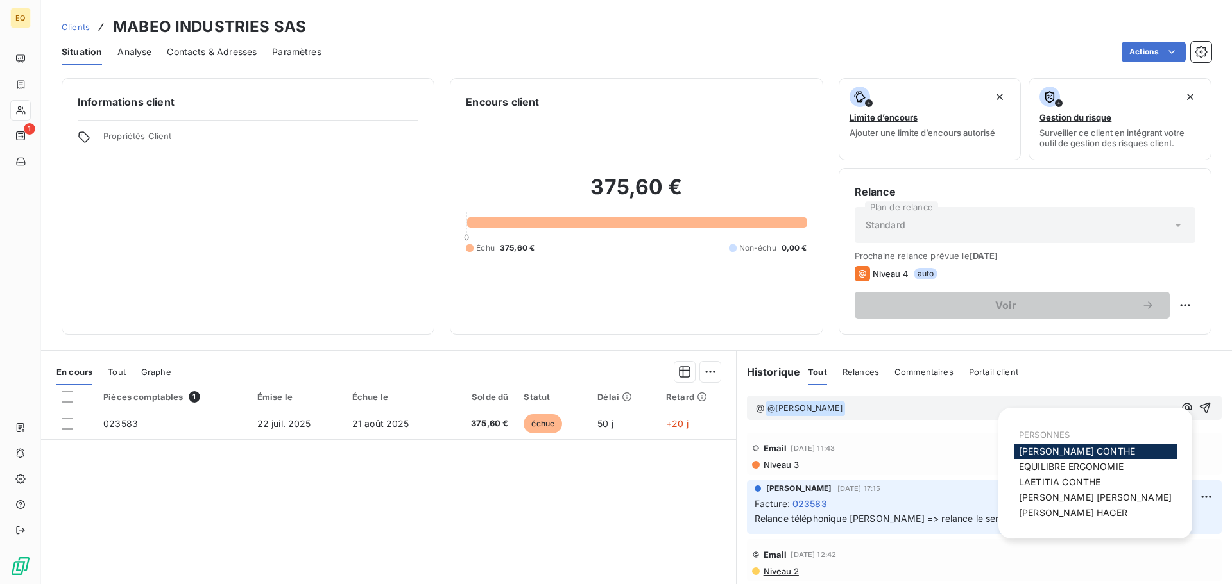
drag, startPoint x: 1059, startPoint y: 481, endPoint x: 1089, endPoint y: 470, distance: 32.3
click at [1067, 479] on span "[PERSON_NAME]" at bounding box center [1059, 482] width 81 height 11
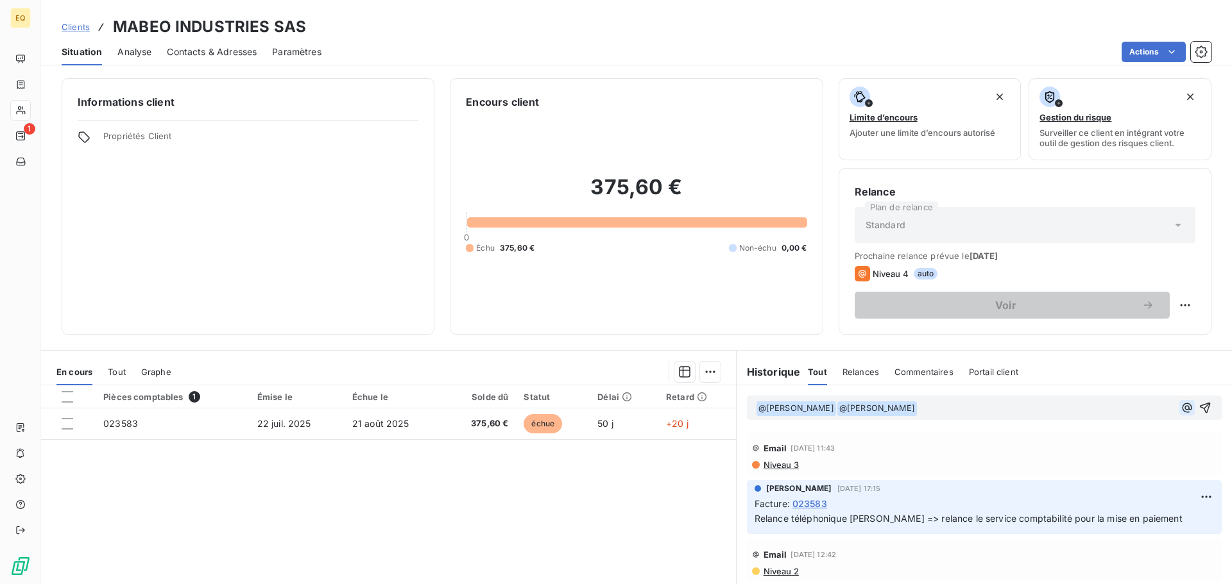
click at [1180, 403] on icon "button" at bounding box center [1186, 408] width 13 height 13
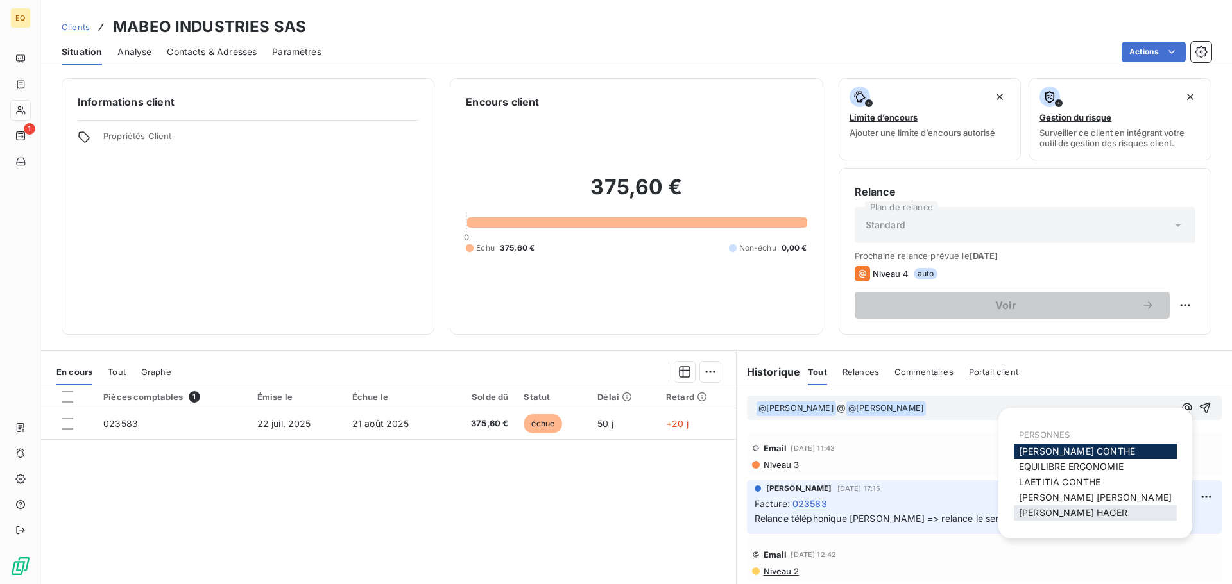
click at [1040, 514] on span "[PERSON_NAME]" at bounding box center [1073, 512] width 108 height 11
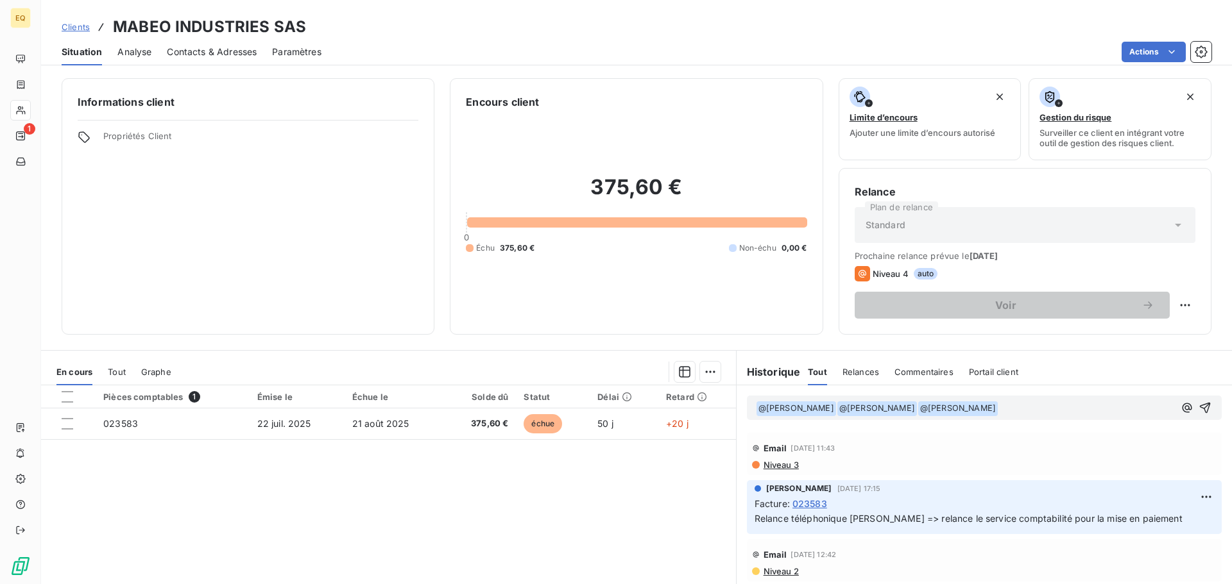
click at [1014, 409] on p "﻿ @ [PERSON_NAME] ﻿ ﻿ @ [PERSON_NAME] ﻿ ﻿ @ [PERSON_NAME] ﻿ ﻿" at bounding box center [965, 408] width 418 height 15
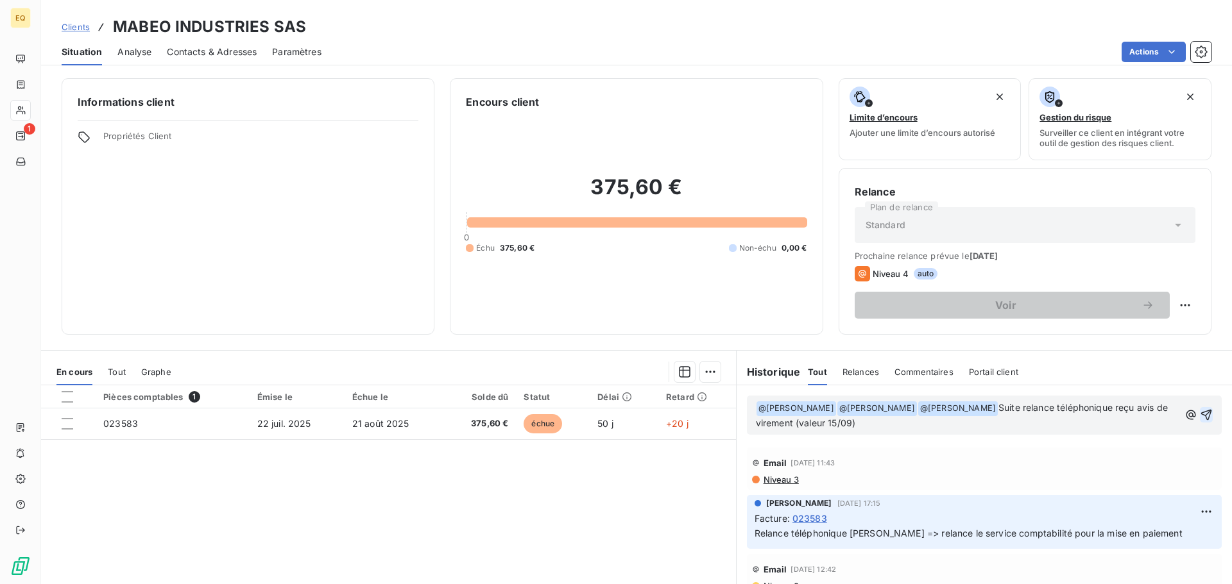
click at [1200, 414] on icon "button" at bounding box center [1206, 415] width 13 height 13
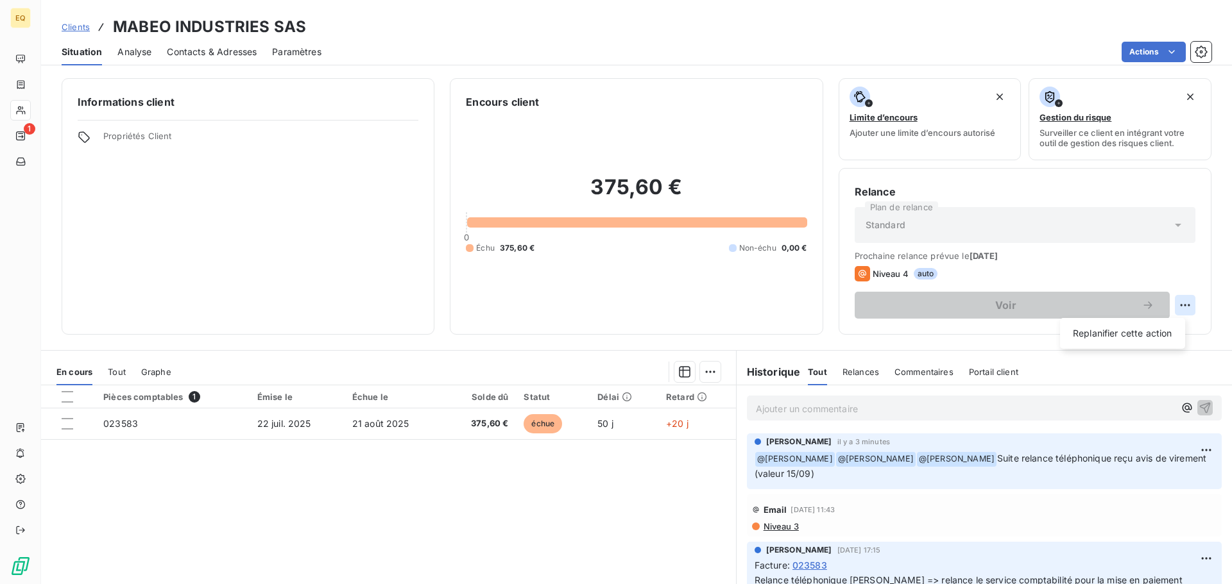
click at [1179, 306] on html "EQ 1 Clients MABEO INDUSTRIES SAS Situation Analyse Contacts & Adresses Paramèt…" at bounding box center [616, 292] width 1232 height 584
click at [1096, 334] on div "Replanifier cette action" at bounding box center [1122, 333] width 115 height 21
select select "8"
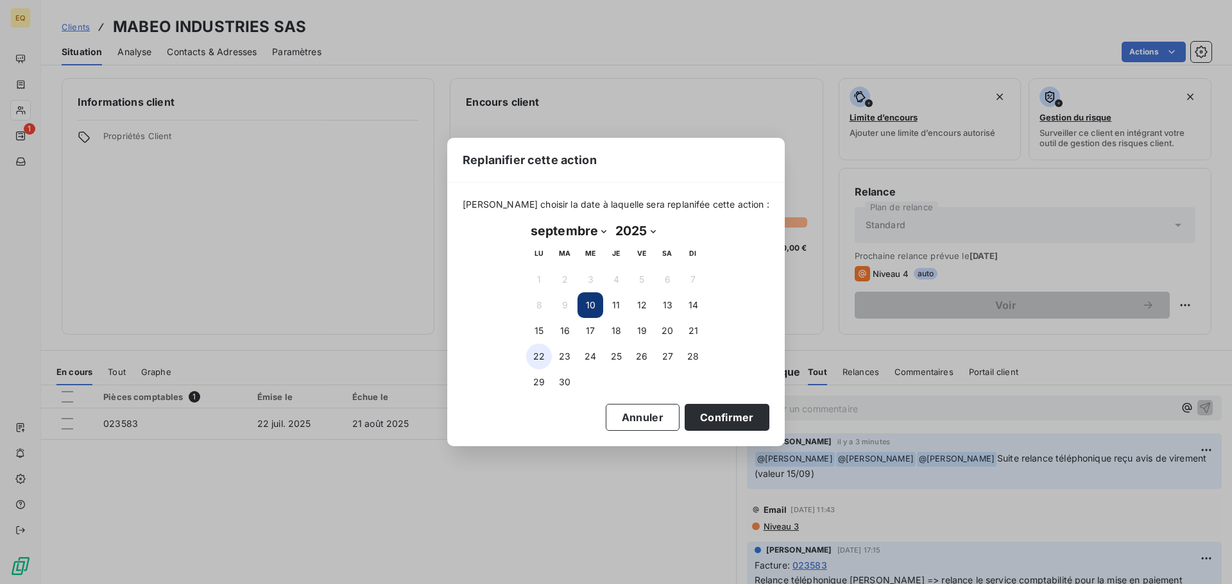
click at [532, 348] on button "22" at bounding box center [539, 357] width 26 height 26
click at [713, 415] on button "Confirmer" at bounding box center [726, 417] width 85 height 27
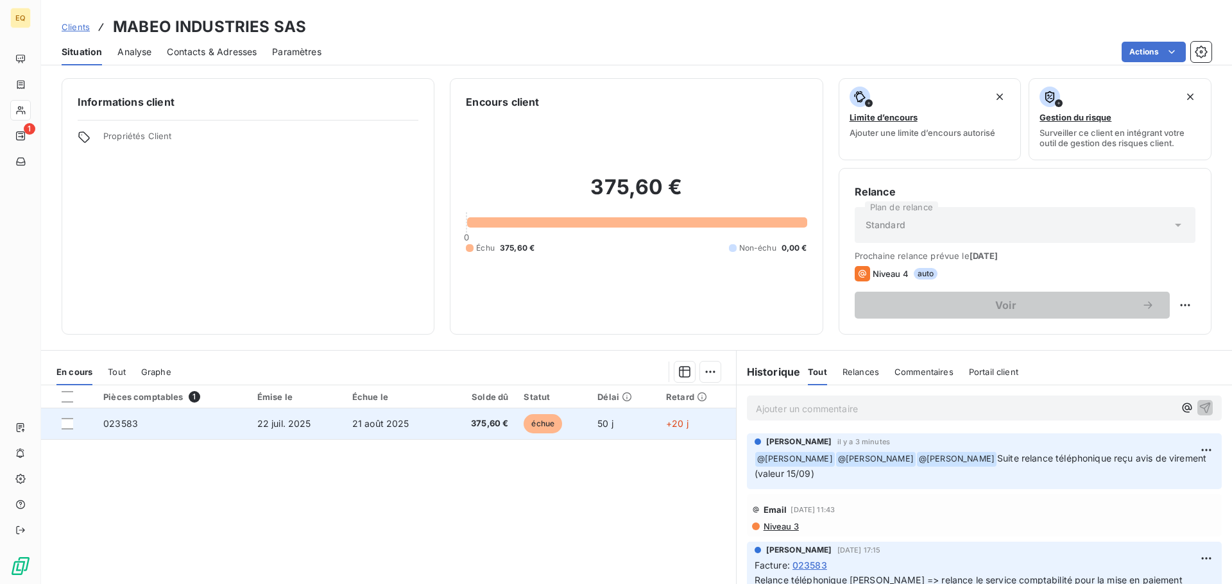
click at [280, 420] on span "22 juil. 2025" at bounding box center [284, 423] width 54 height 11
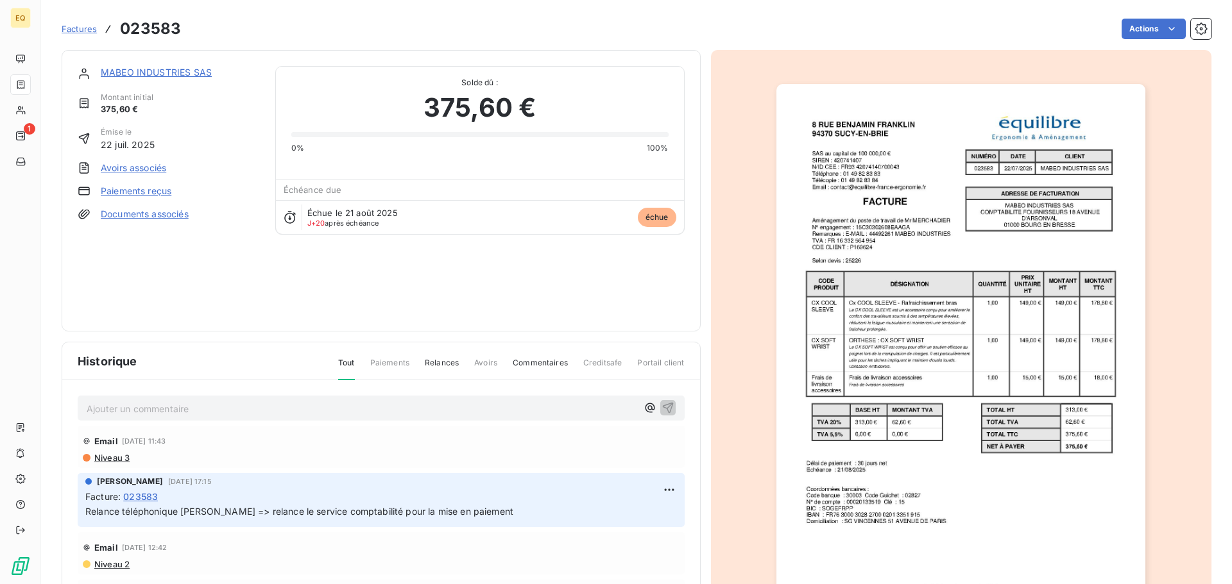
click at [144, 215] on link "Documents associés" at bounding box center [145, 214] width 88 height 13
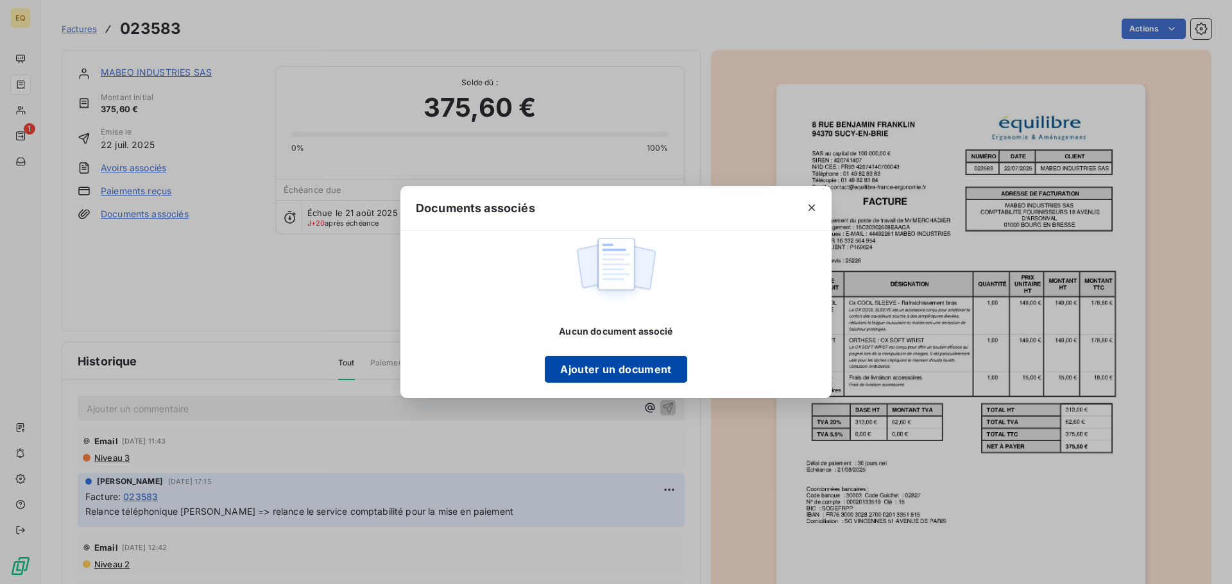
click at [586, 372] on button "Ajouter un document" at bounding box center [616, 369] width 142 height 27
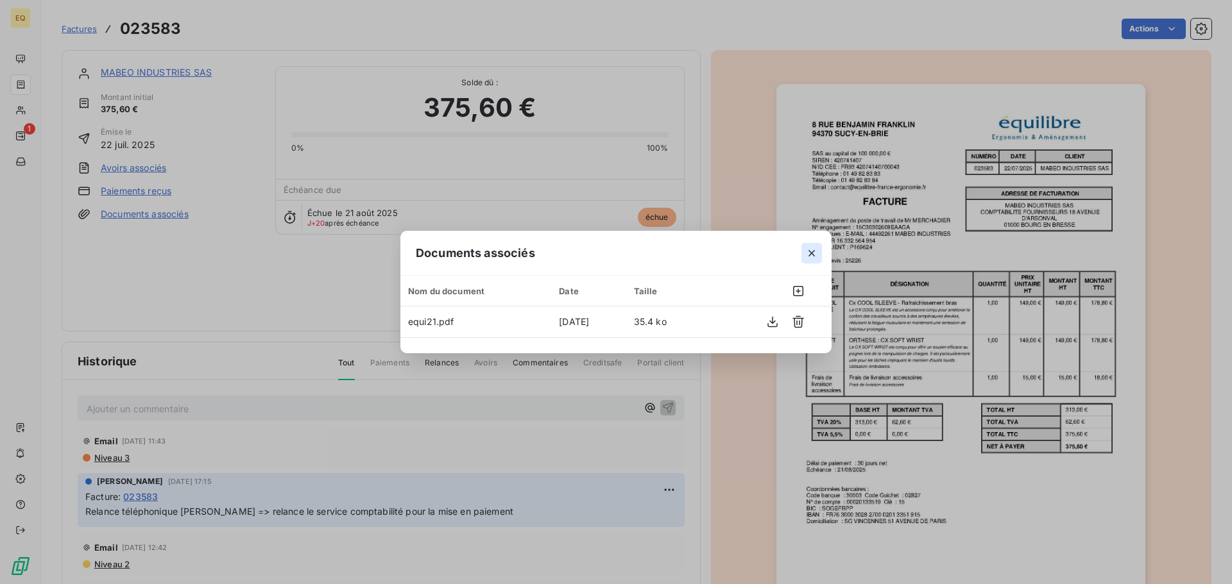
click at [808, 251] on icon "button" at bounding box center [811, 253] width 13 height 13
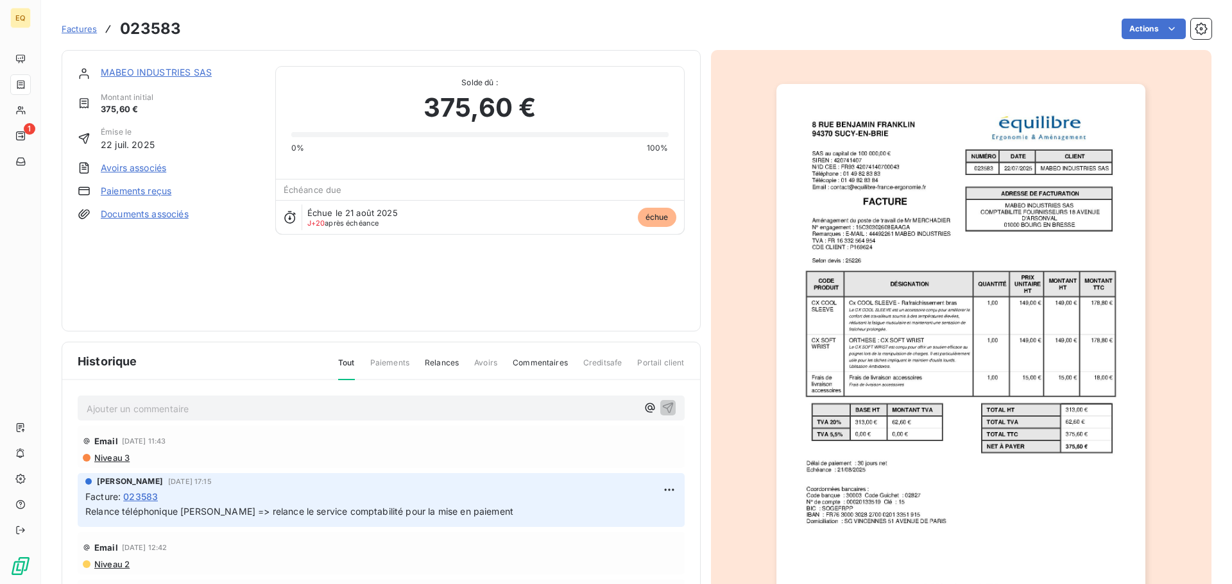
click at [137, 190] on link "Paiements reçus" at bounding box center [136, 191] width 71 height 13
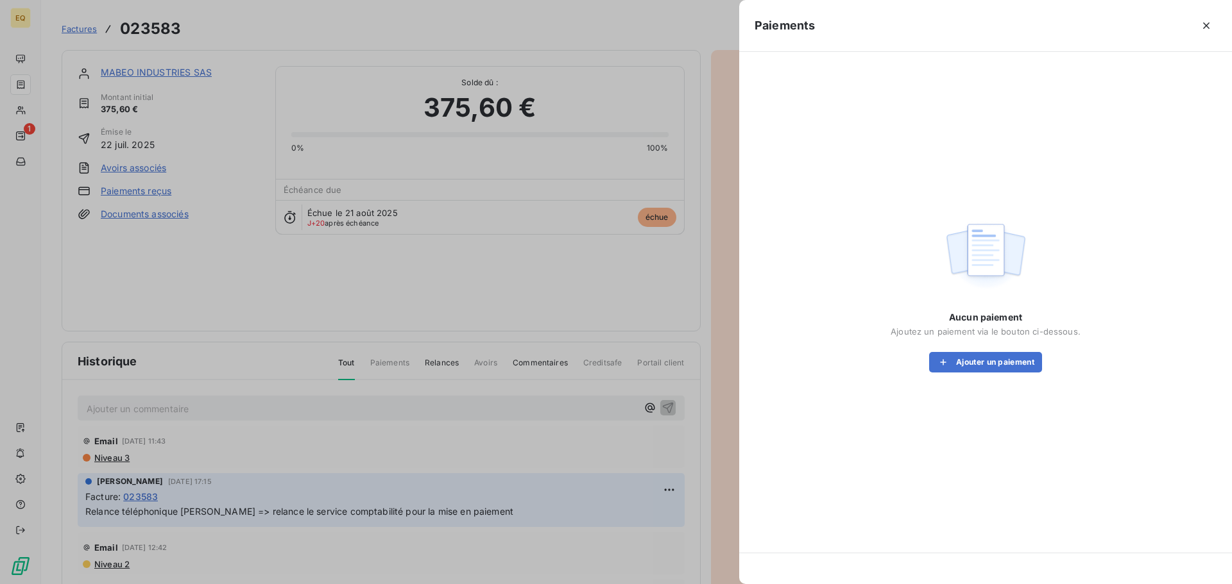
click at [180, 276] on div at bounding box center [616, 292] width 1232 height 584
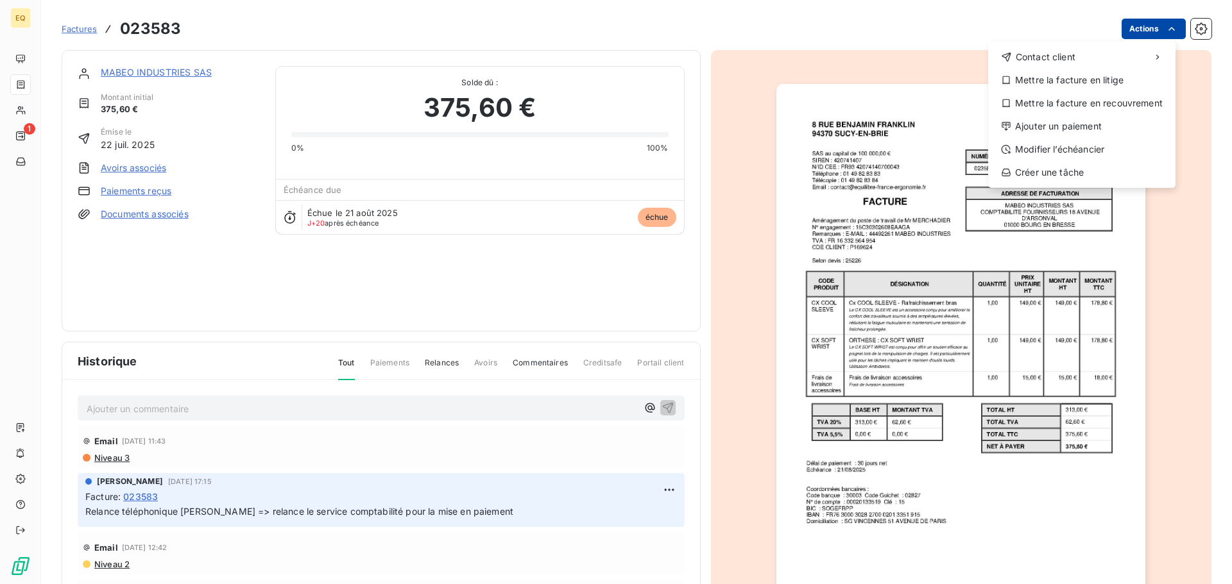
click at [1135, 26] on html "EQ 1 Factures 023583 Actions Contact client Mettre la facture en litige Mettre …" at bounding box center [616, 292] width 1232 height 584
click at [1041, 124] on div "Ajouter un paiement" at bounding box center [1081, 126] width 177 height 21
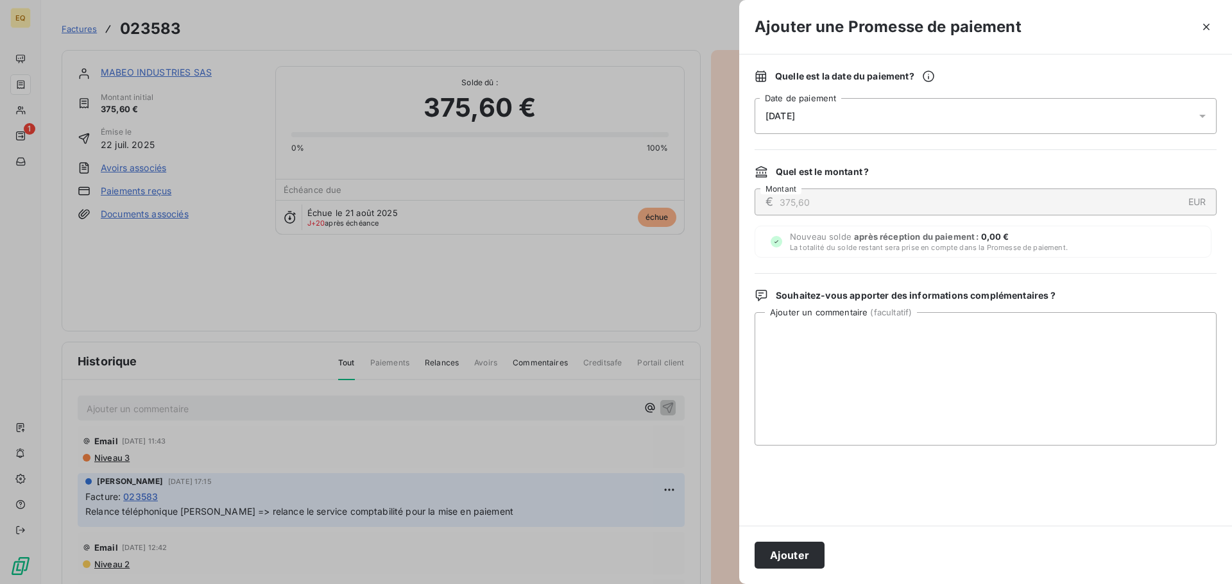
click at [836, 114] on div "[DATE]" at bounding box center [985, 116] width 462 height 36
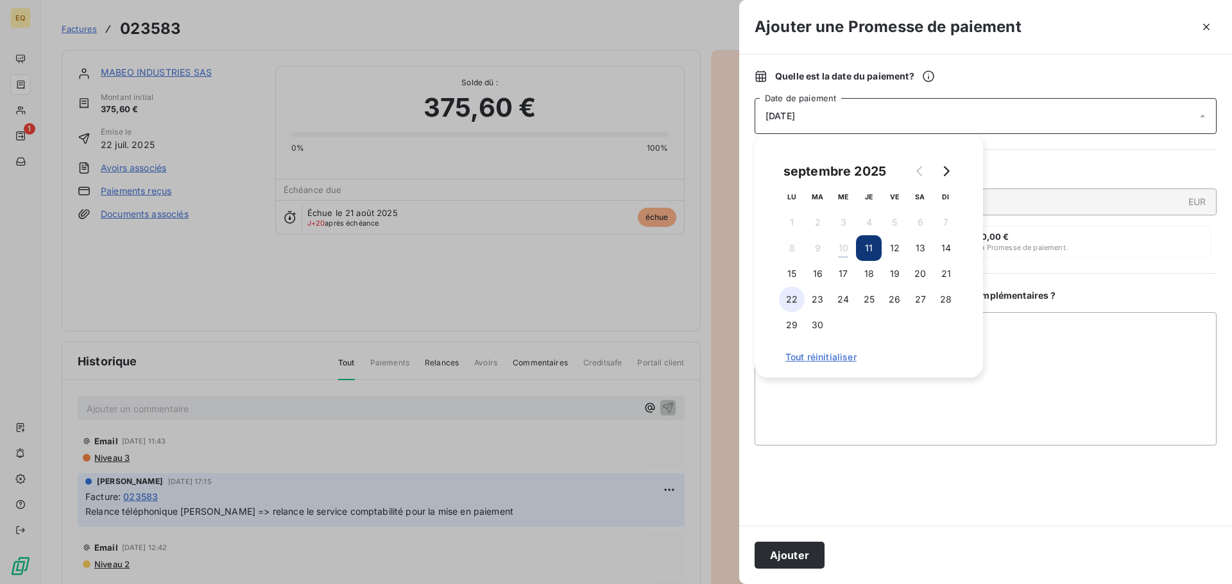
click at [793, 296] on button "22" at bounding box center [792, 300] width 26 height 26
drag, startPoint x: 799, startPoint y: 558, endPoint x: 718, endPoint y: 382, distance: 194.0
click at [798, 556] on button "Ajouter" at bounding box center [789, 555] width 70 height 27
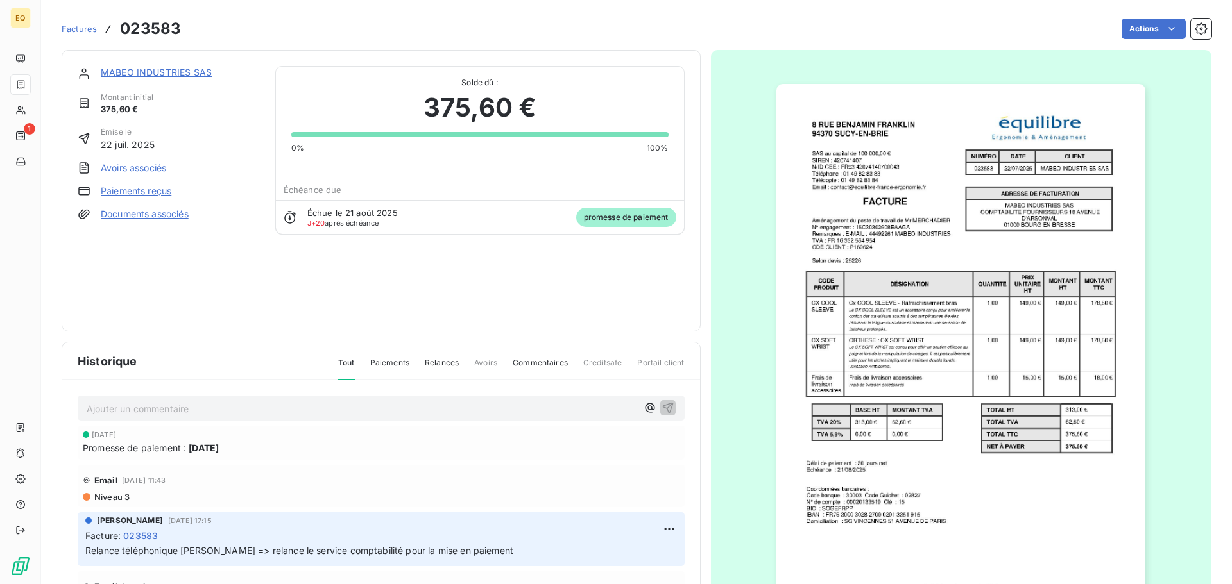
click at [148, 69] on link "MABEO INDUSTRIES SAS" at bounding box center [156, 72] width 111 height 11
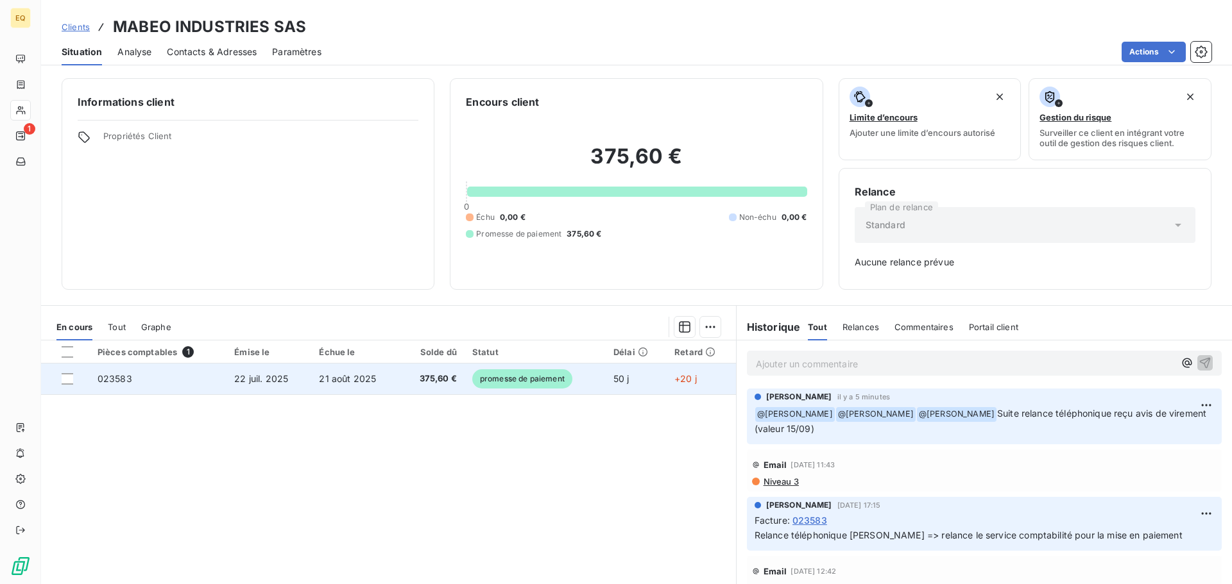
click at [280, 377] on span "22 juil. 2025" at bounding box center [261, 378] width 54 height 11
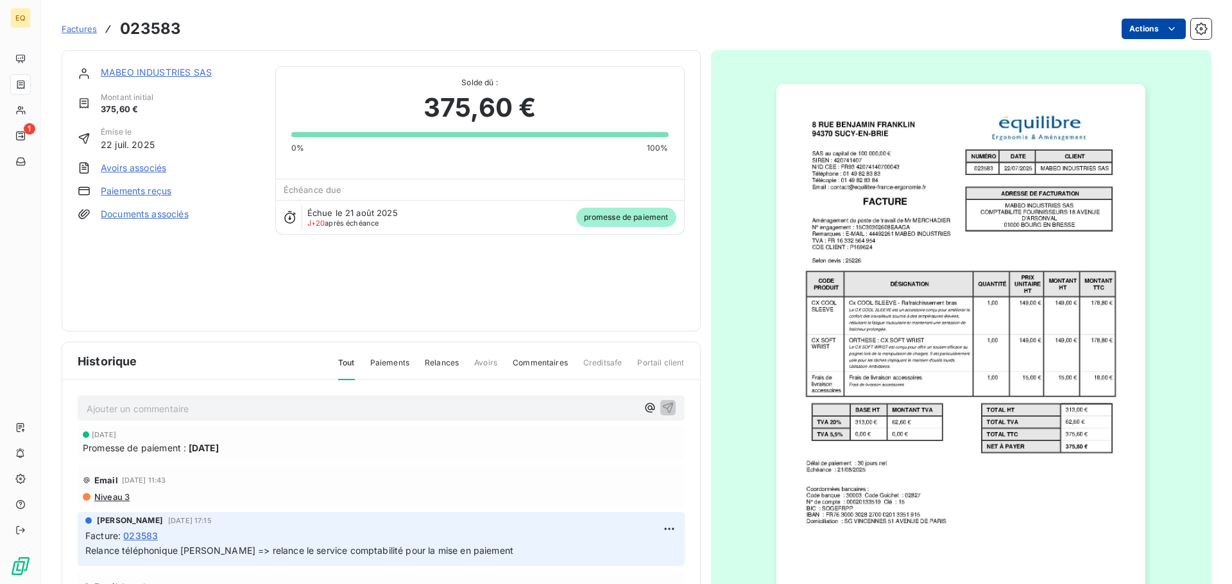
click at [1141, 26] on html "EQ 1 Factures 023583 Actions MABEO INDUSTRIES SAS Montant initial 375,60 € Émis…" at bounding box center [616, 292] width 1232 height 584
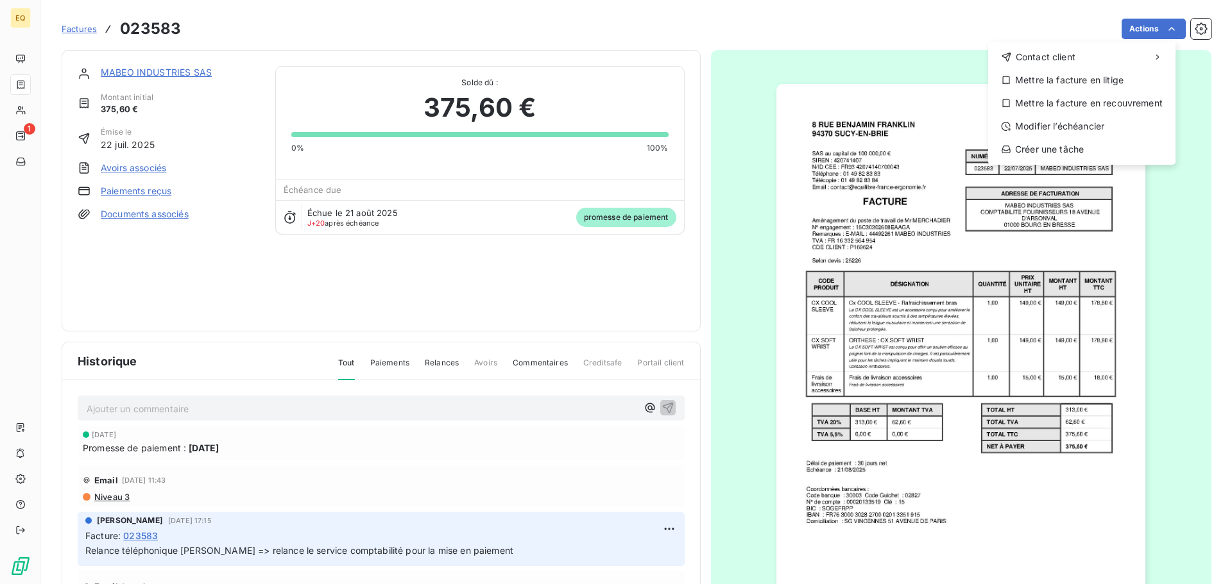
click at [695, 24] on html "EQ 1 Factures 023583 Actions Contact client Mettre la facture en litige Mettre …" at bounding box center [616, 292] width 1232 height 584
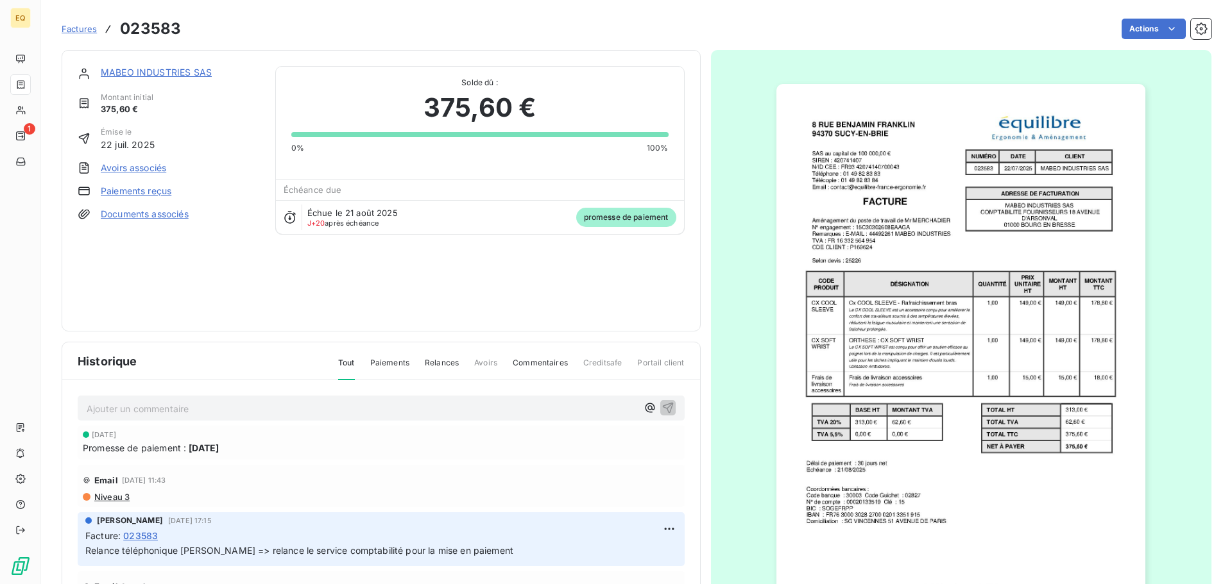
click at [137, 70] on link "MABEO INDUSTRIES SAS" at bounding box center [156, 72] width 111 height 11
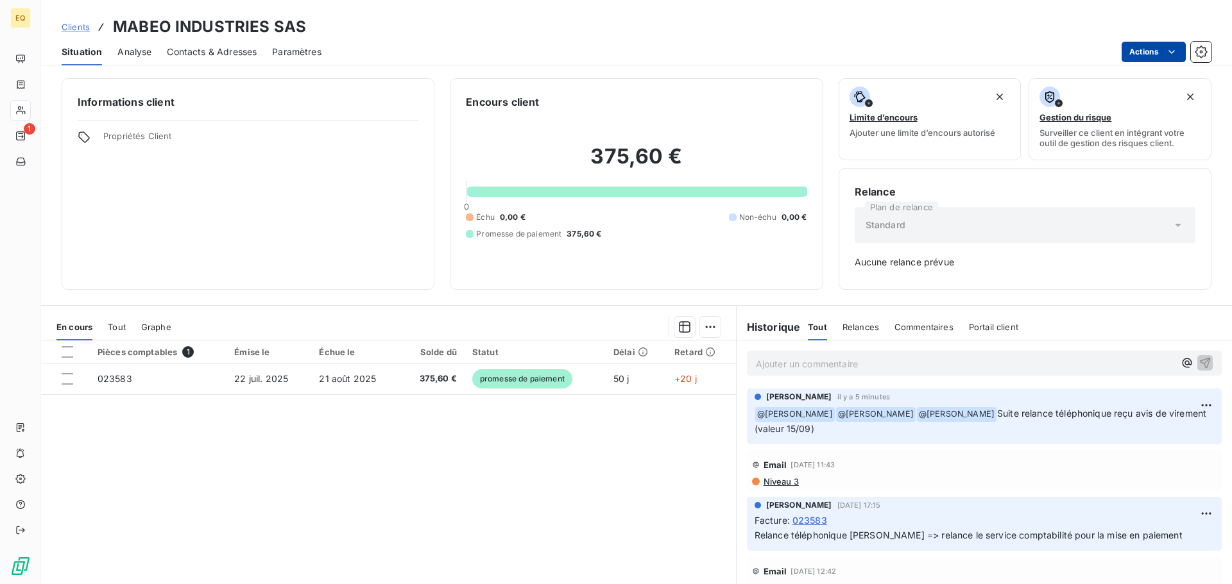
click at [1151, 52] on html "EQ 1 Clients MABEO INDUSTRIES SAS Situation Analyse Contacts & Adresses Paramèt…" at bounding box center [616, 292] width 1232 height 584
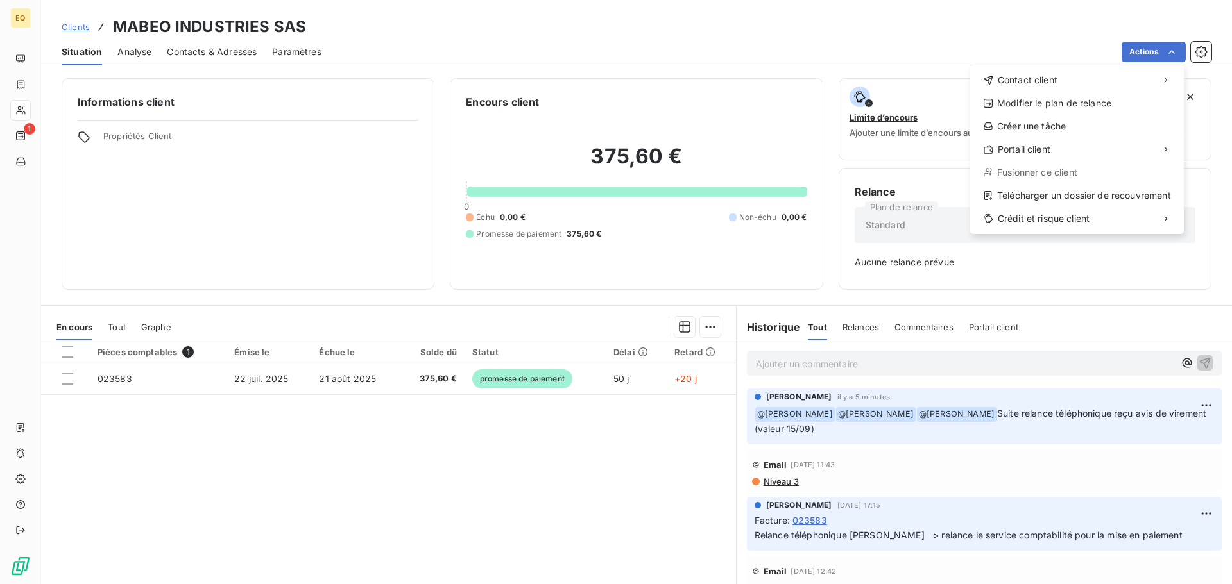
click at [571, 250] on html "EQ 1 Clients MABEO INDUSTRIES SAS Situation Analyse Contacts & Adresses Paramèt…" at bounding box center [616, 292] width 1232 height 584
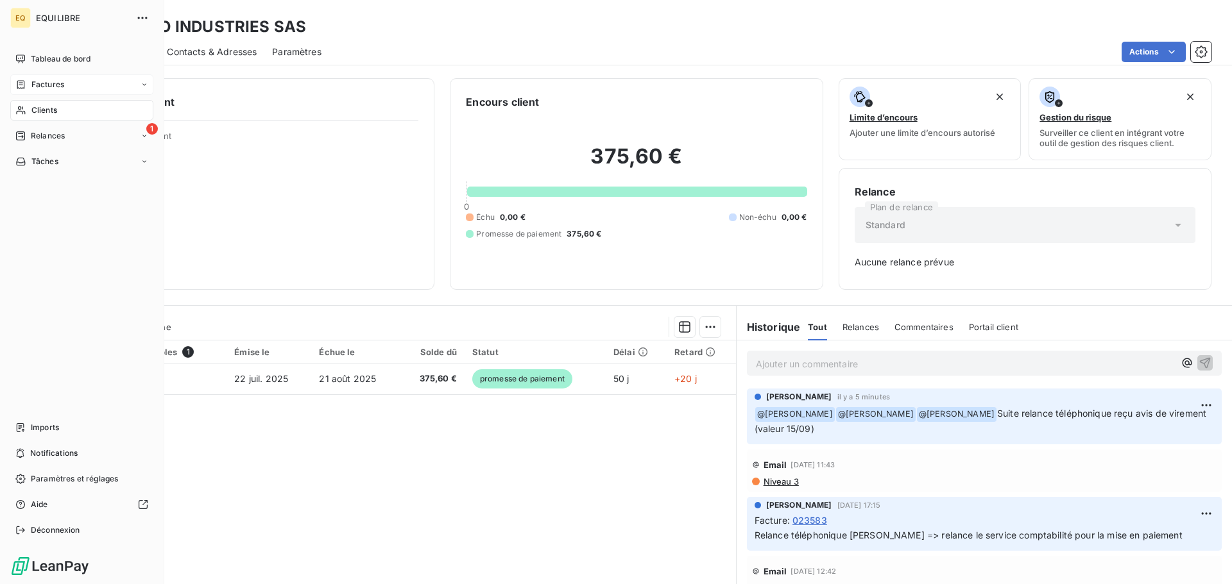
click at [67, 81] on div "Factures" at bounding box center [81, 84] width 143 height 21
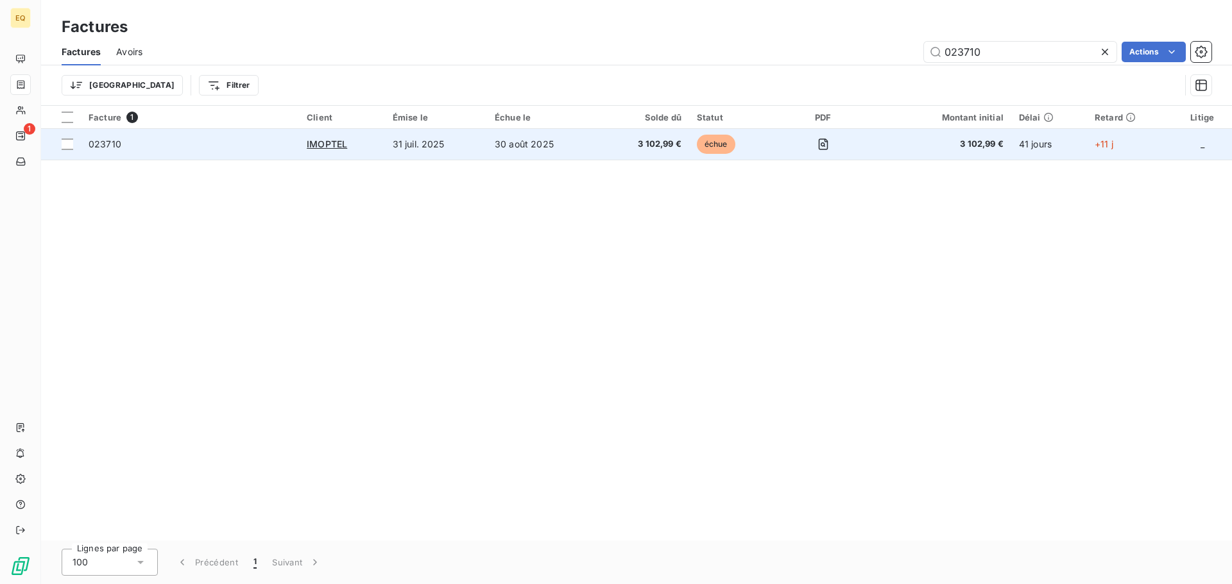
click at [394, 139] on td "31 juil. 2025" at bounding box center [436, 144] width 102 height 31
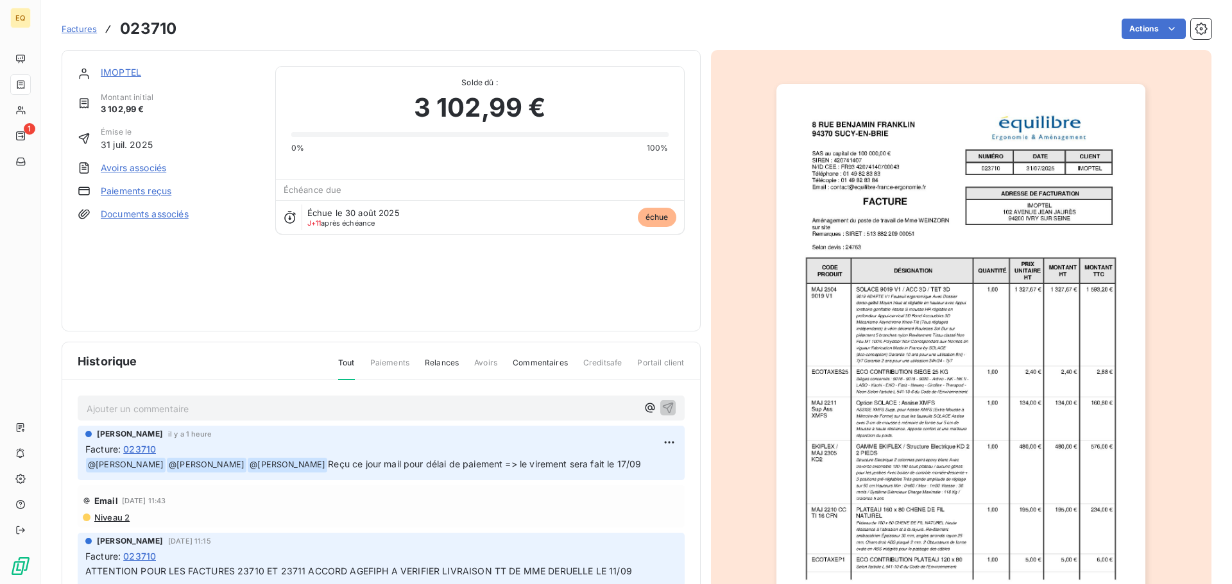
click at [133, 69] on link "IMOPTEL" at bounding box center [121, 72] width 40 height 11
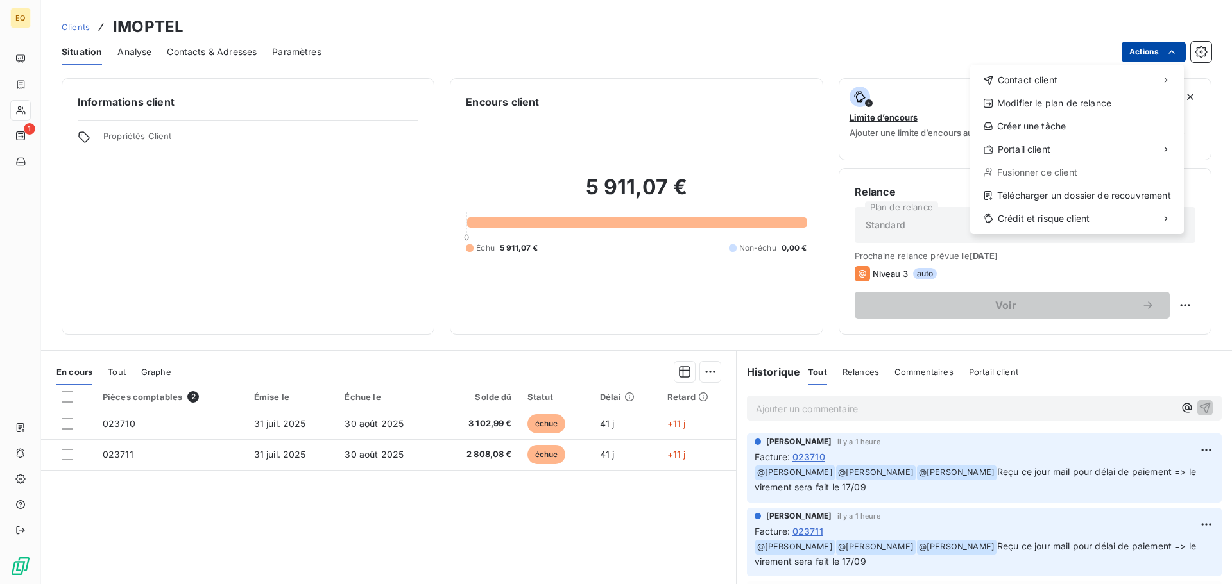
click at [1144, 51] on html "EQ 1 Clients IMOPTEL Situation Analyse Contacts & Adresses Paramètres Actions C…" at bounding box center [616, 292] width 1232 height 584
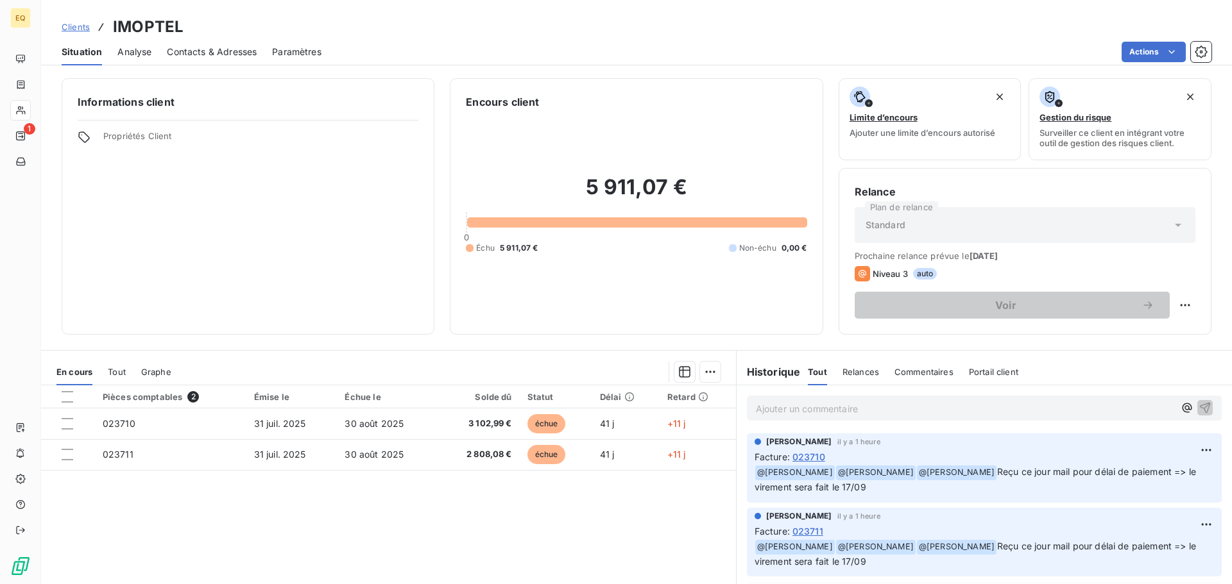
drag, startPoint x: 314, startPoint y: 168, endPoint x: 304, endPoint y: 182, distance: 16.6
click at [313, 169] on html "EQ 1 Clients IMOPTEL Situation Analyse Contacts & Adresses Paramètres Actions I…" at bounding box center [616, 292] width 1232 height 584
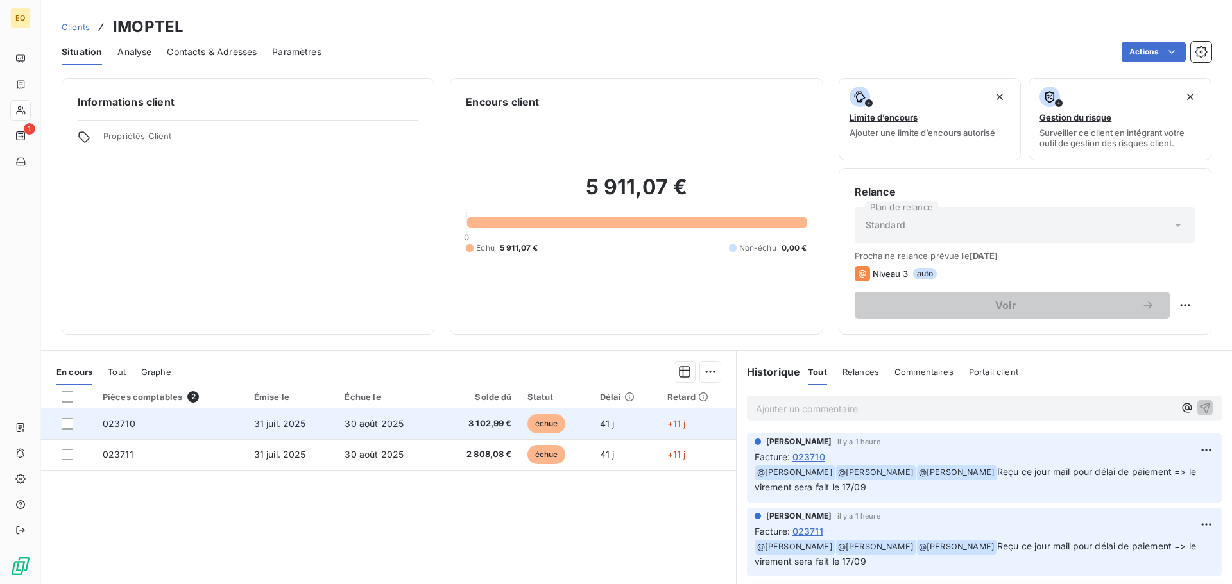
click at [267, 430] on td "31 juil. 2025" at bounding box center [291, 424] width 91 height 31
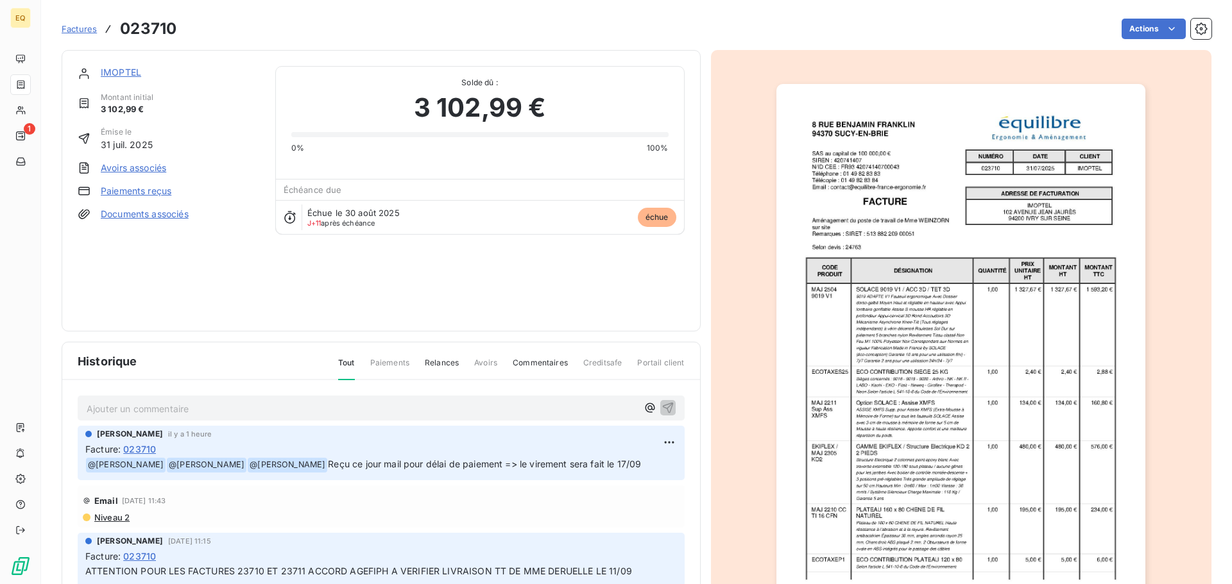
click at [142, 191] on link "Paiements reçus" at bounding box center [136, 191] width 71 height 13
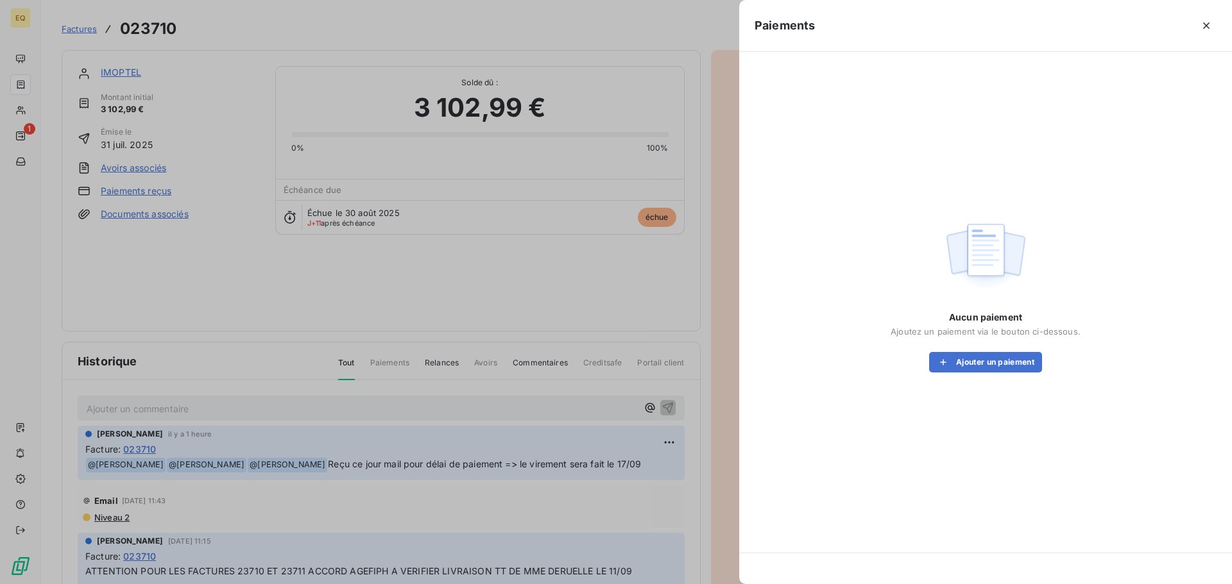
click at [209, 294] on div at bounding box center [616, 292] width 1232 height 584
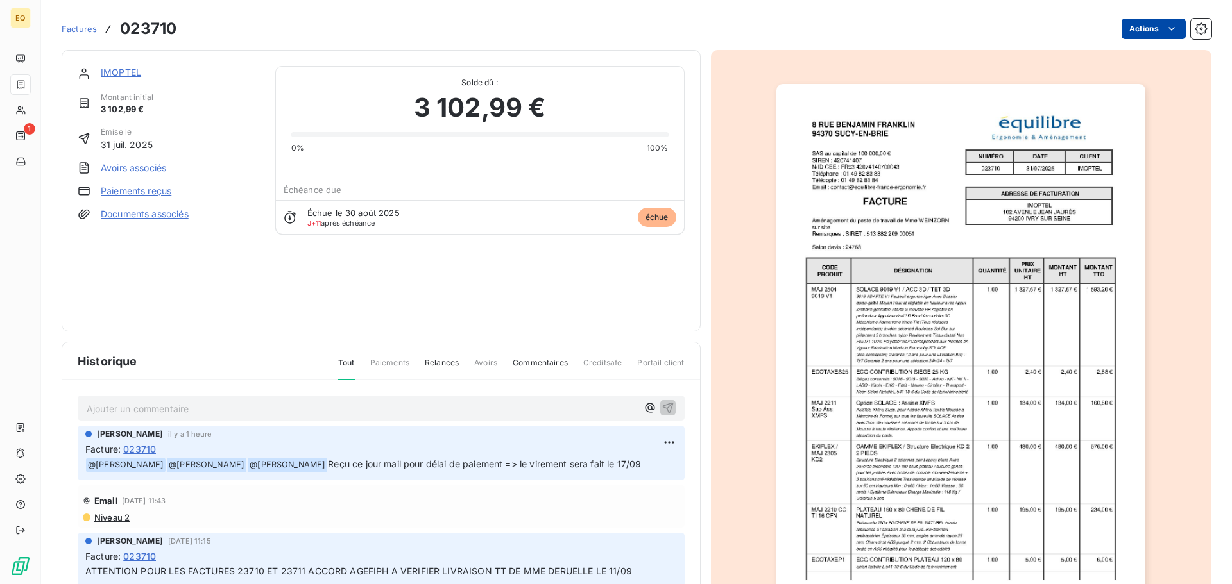
click at [1127, 27] on html "EQ 1 Factures 023710 Actions IMOPTEL Montant initial 3 102,99 € Émise le [DATE]…" at bounding box center [616, 292] width 1232 height 584
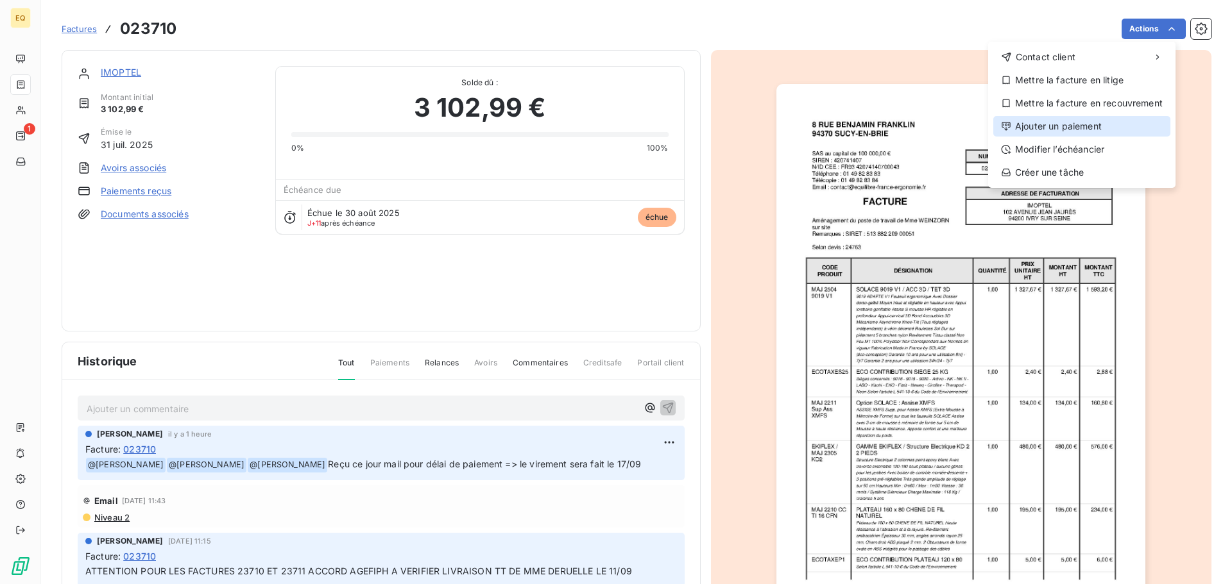
click at [1051, 121] on div "Ajouter un paiement" at bounding box center [1081, 126] width 177 height 21
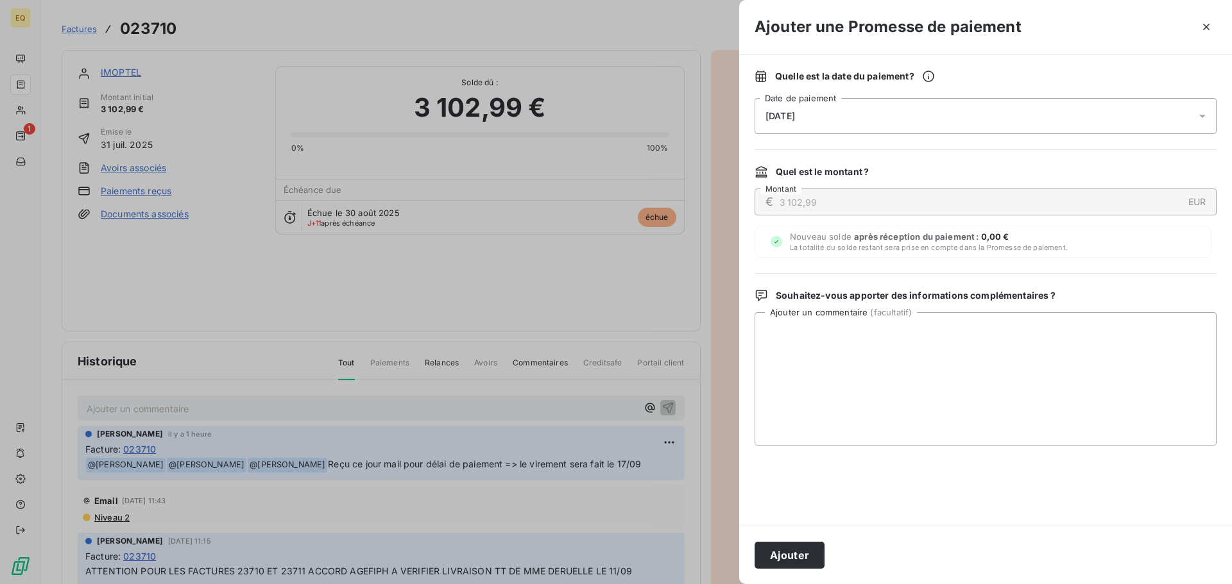
click at [833, 118] on div "[DATE]" at bounding box center [985, 116] width 462 height 36
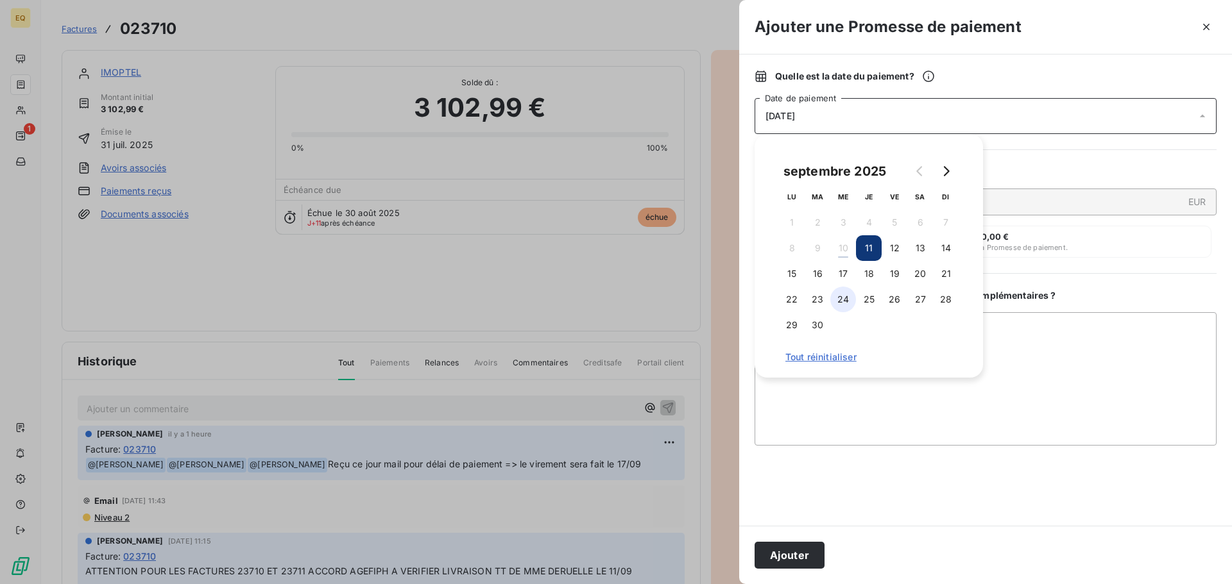
click at [843, 297] on button "24" at bounding box center [843, 300] width 26 height 26
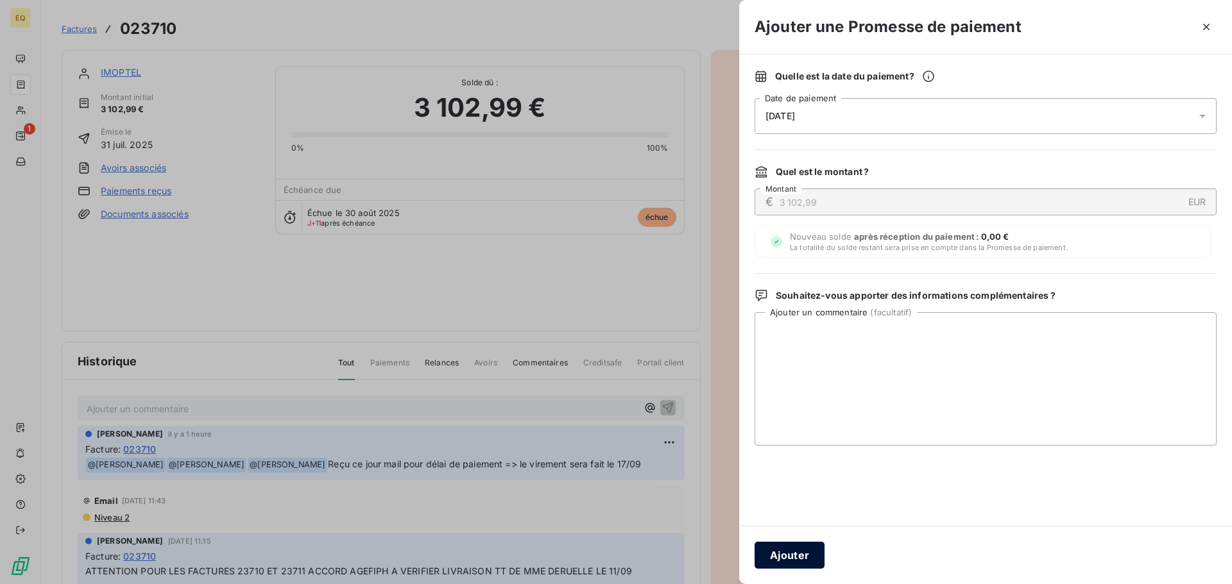
click at [781, 552] on button "Ajouter" at bounding box center [789, 555] width 70 height 27
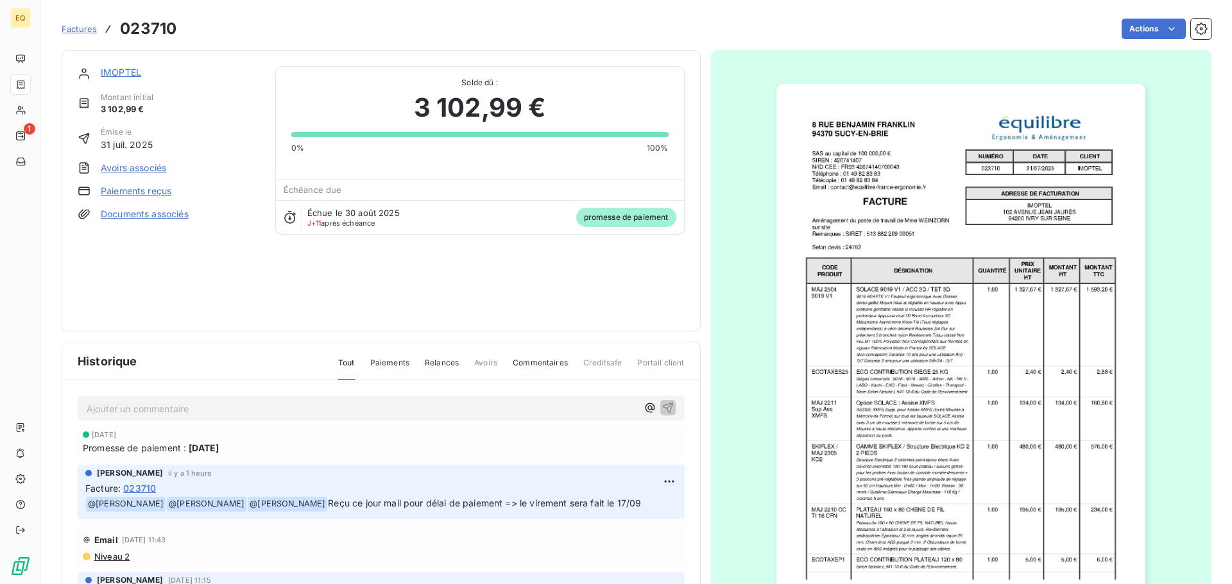
drag, startPoint x: 77, startPoint y: 30, endPoint x: 84, endPoint y: 30, distance: 7.1
click at [79, 30] on span "Factures" at bounding box center [79, 29] width 35 height 10
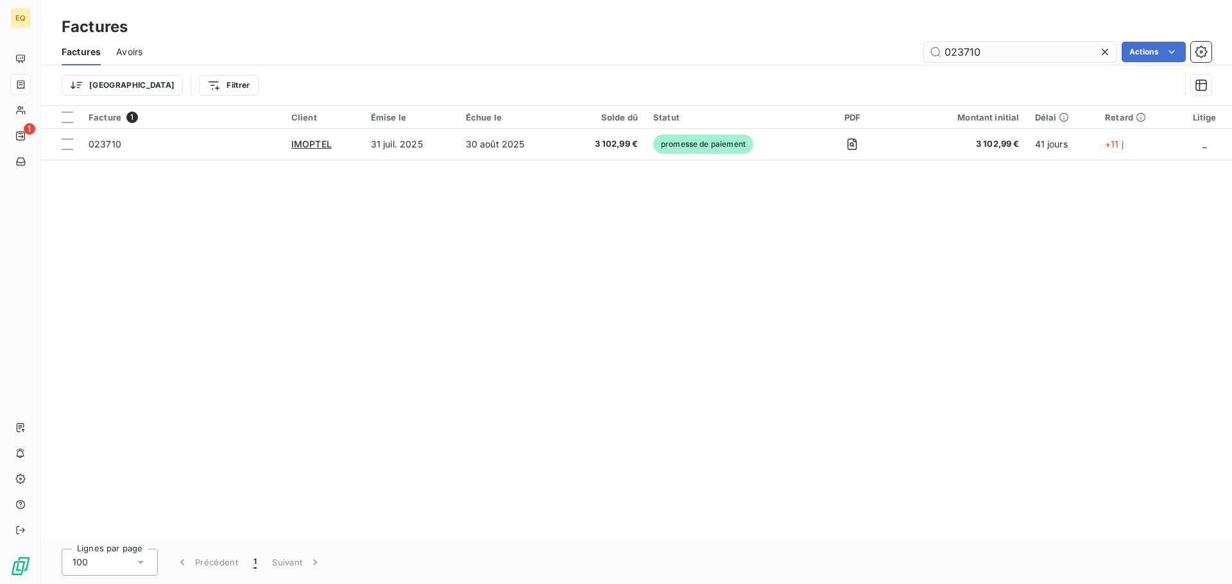
click at [990, 55] on input "023710" at bounding box center [1020, 52] width 192 height 21
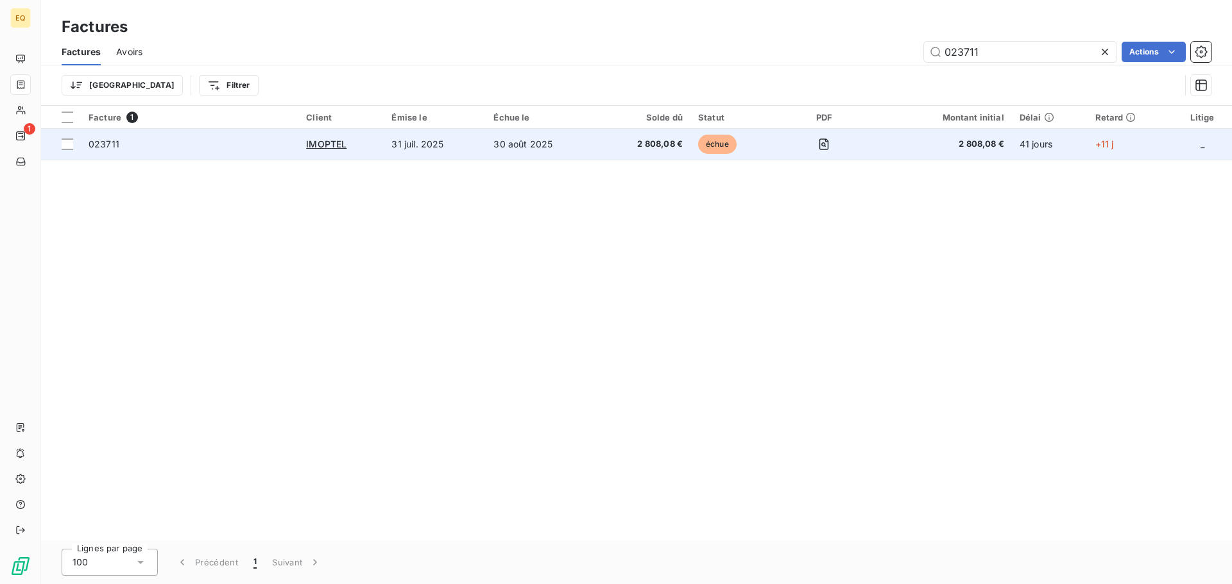
type input "023711"
click at [572, 143] on td "30 août 2025" at bounding box center [542, 144] width 112 height 31
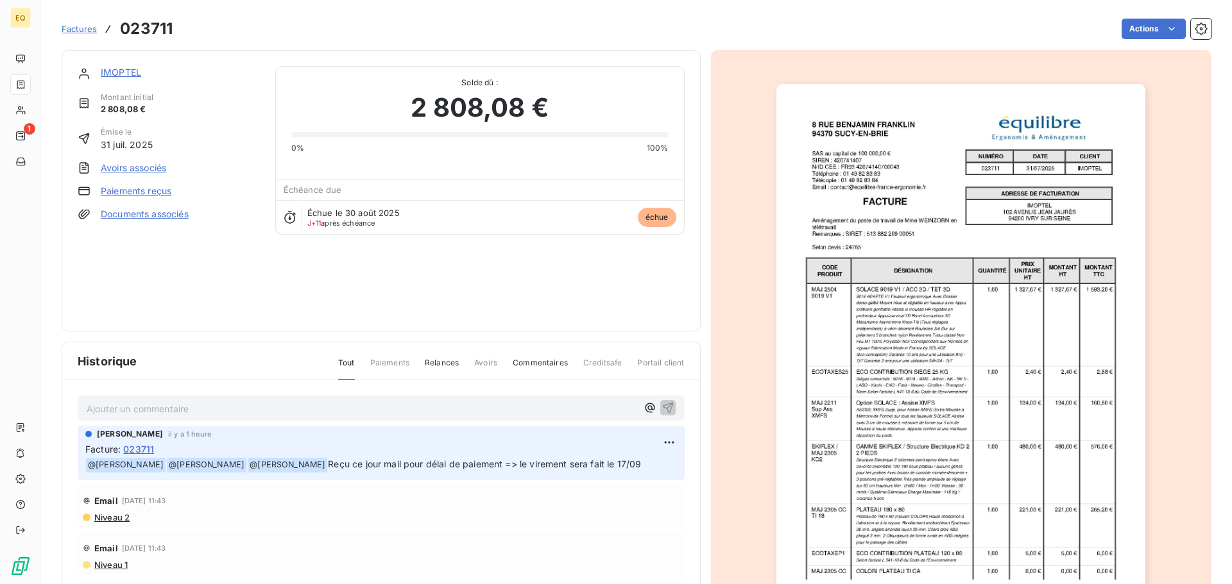
click at [120, 69] on link "IMOPTEL" at bounding box center [121, 72] width 40 height 11
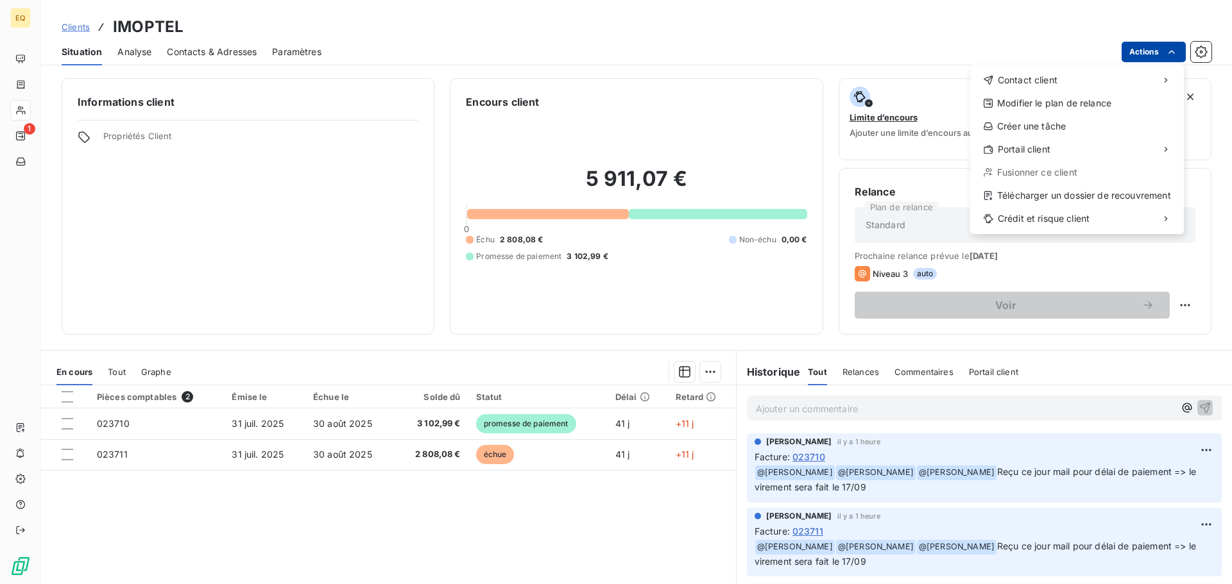
click at [1133, 50] on html "EQ 1 Clients IMOPTEL Situation Analyse Contacts & Adresses Paramètres Actions C…" at bounding box center [616, 292] width 1232 height 584
drag, startPoint x: 294, startPoint y: 178, endPoint x: 201, endPoint y: 105, distance: 118.2
click at [289, 176] on html "EQ 1 Clients IMOPTEL Situation Analyse Contacts & Adresses Paramètres Actions C…" at bounding box center [616, 292] width 1232 height 584
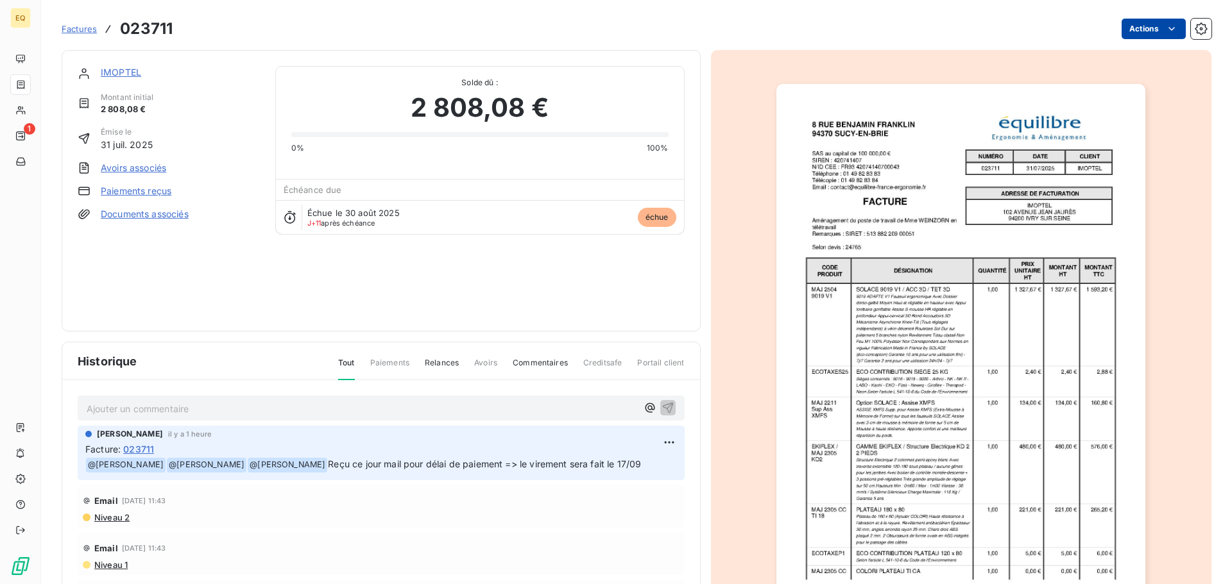
click at [1144, 31] on html "EQ 1 Factures 023711 Actions IMOPTEL Montant initial 2 808,08 € Émise le [DATE]…" at bounding box center [616, 292] width 1232 height 584
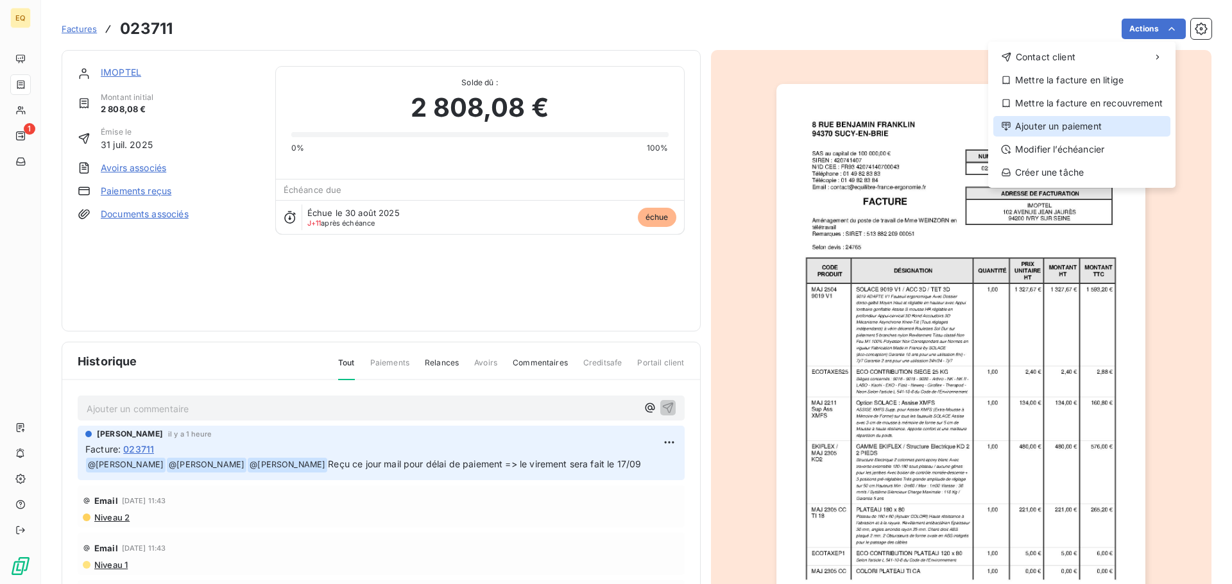
click at [1079, 129] on div "Ajouter un paiement" at bounding box center [1081, 126] width 177 height 21
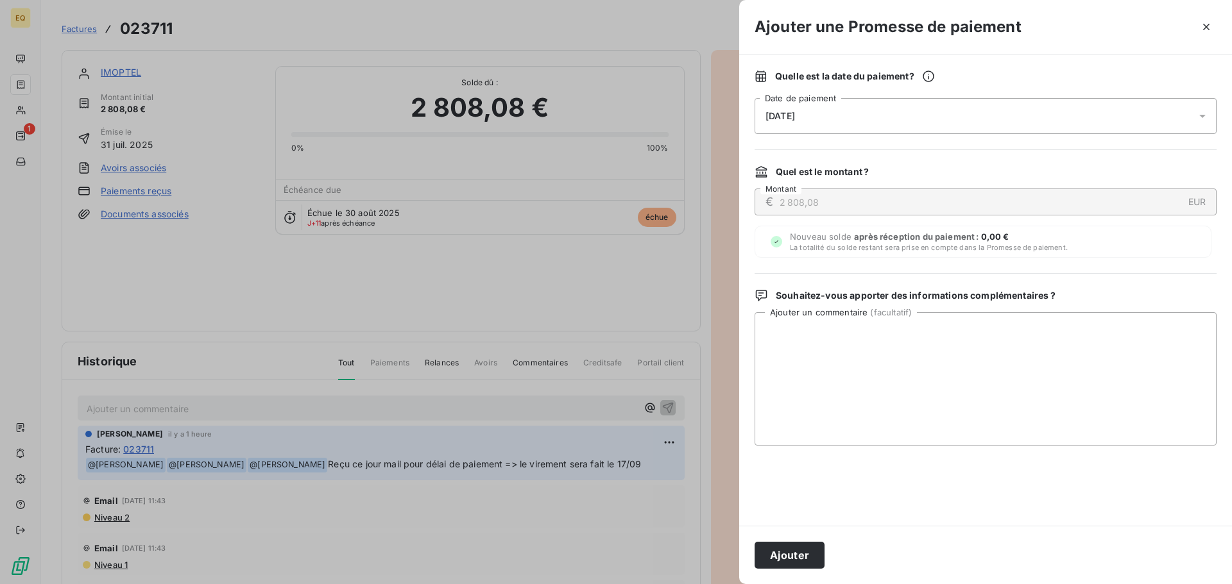
click at [826, 113] on div "[DATE]" at bounding box center [985, 116] width 462 height 36
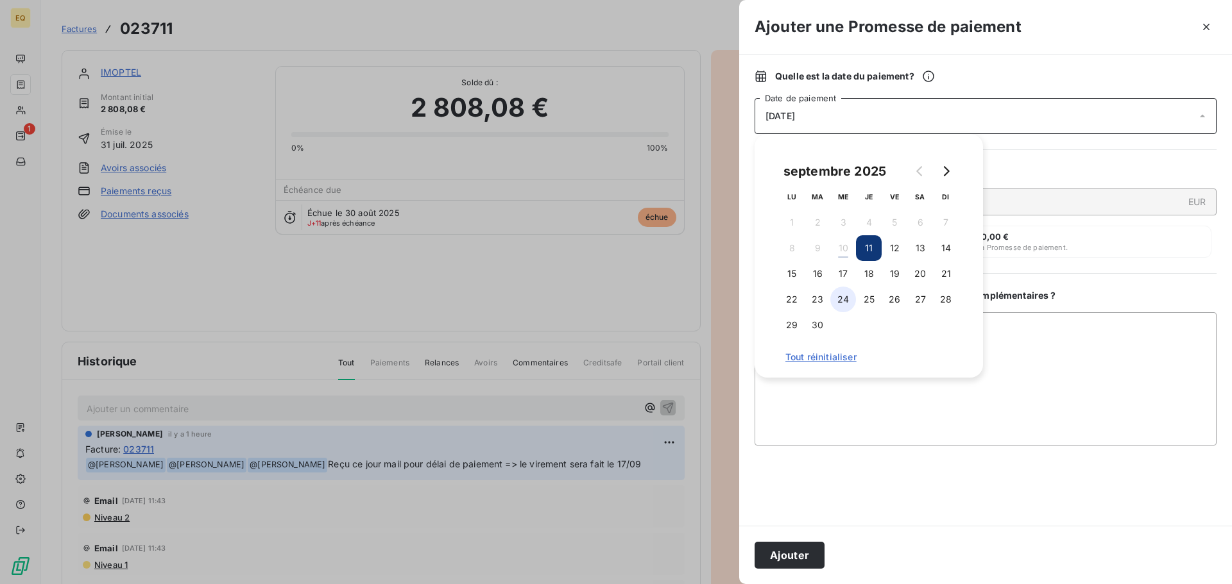
click at [841, 296] on button "24" at bounding box center [843, 300] width 26 height 26
click at [786, 553] on button "Ajouter" at bounding box center [789, 555] width 70 height 27
